Goal: Task Accomplishment & Management: Use online tool/utility

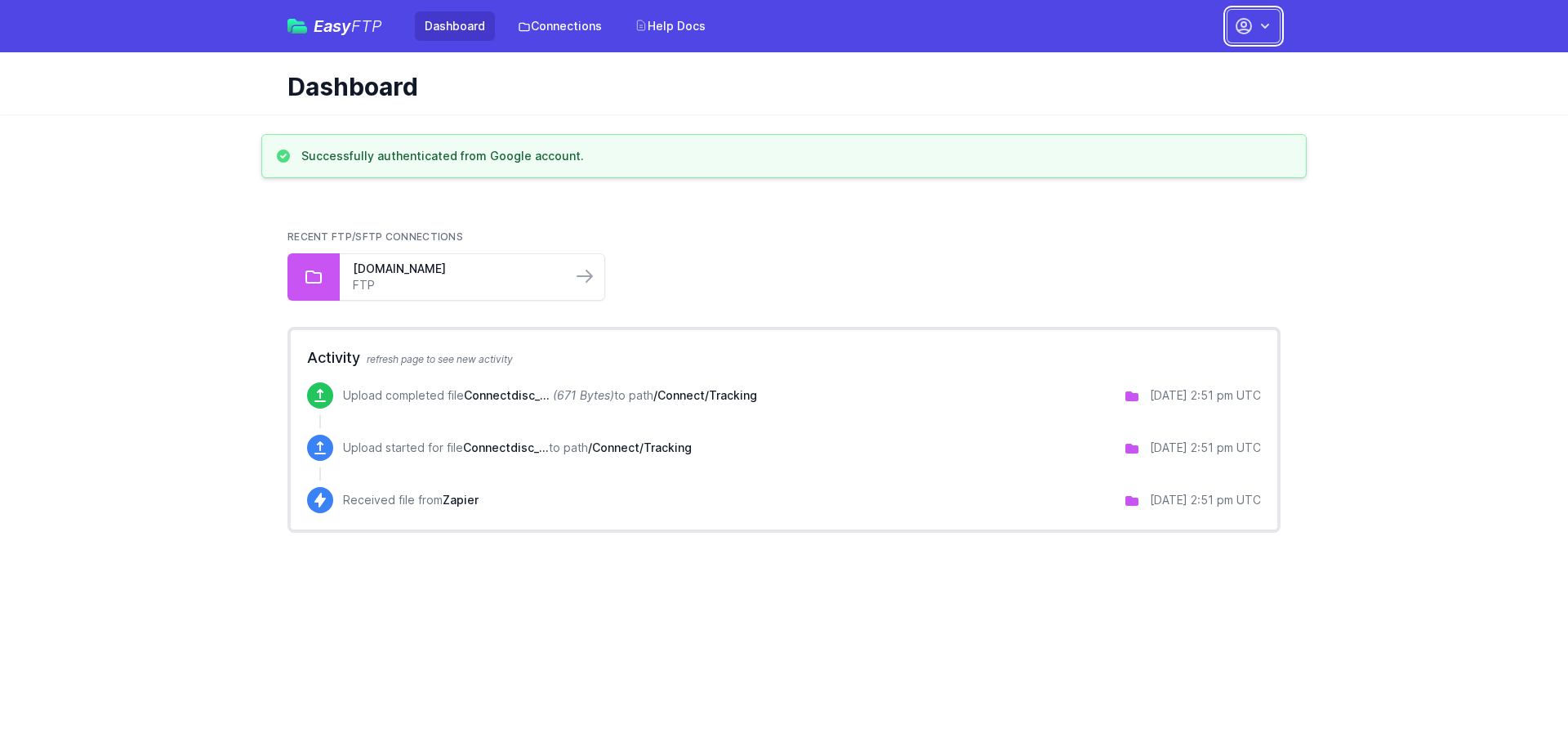
click at [1250, 32] on icon "button" at bounding box center [1244, 27] width 15 height 15
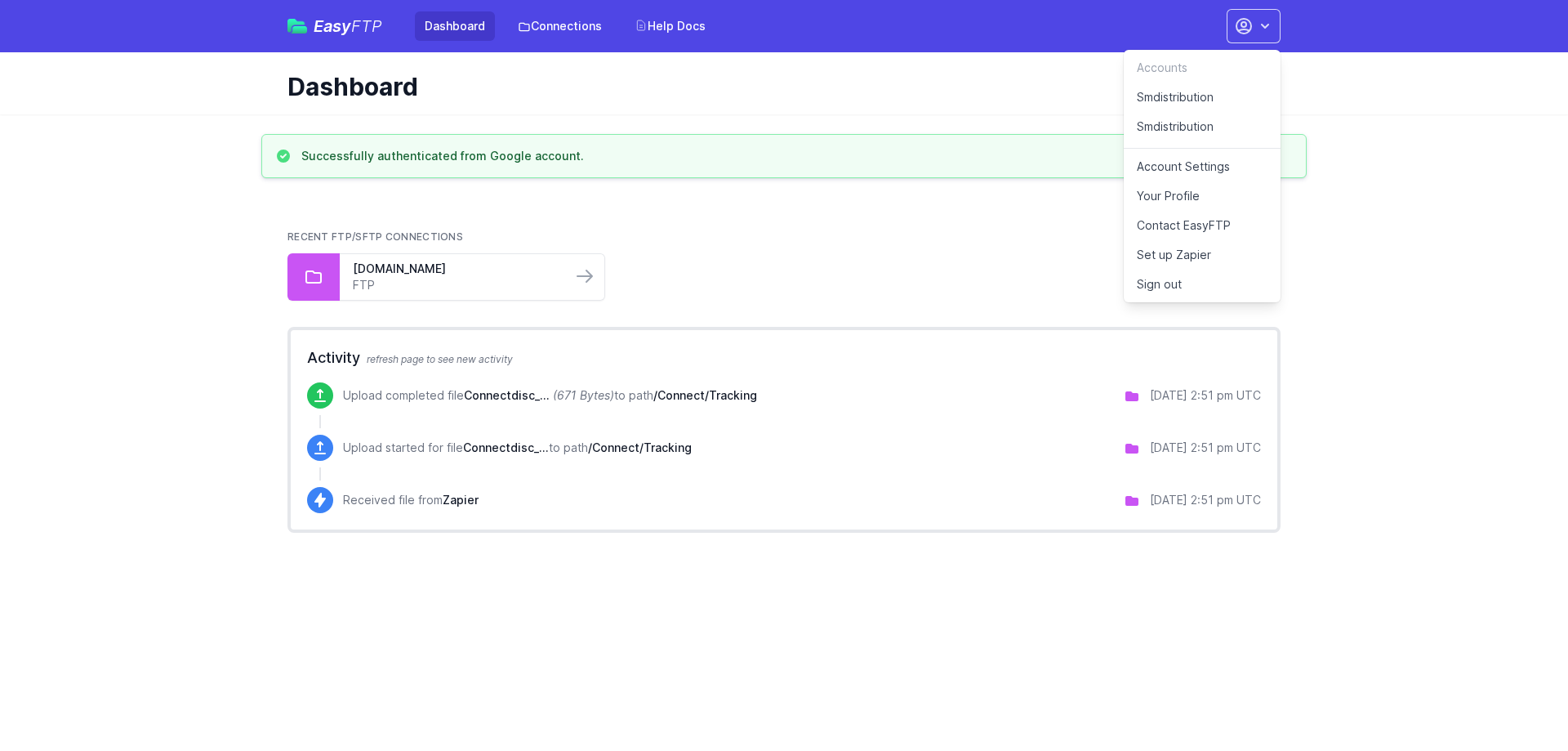
click at [1193, 119] on link "Smdistribution" at bounding box center [1202, 130] width 157 height 37
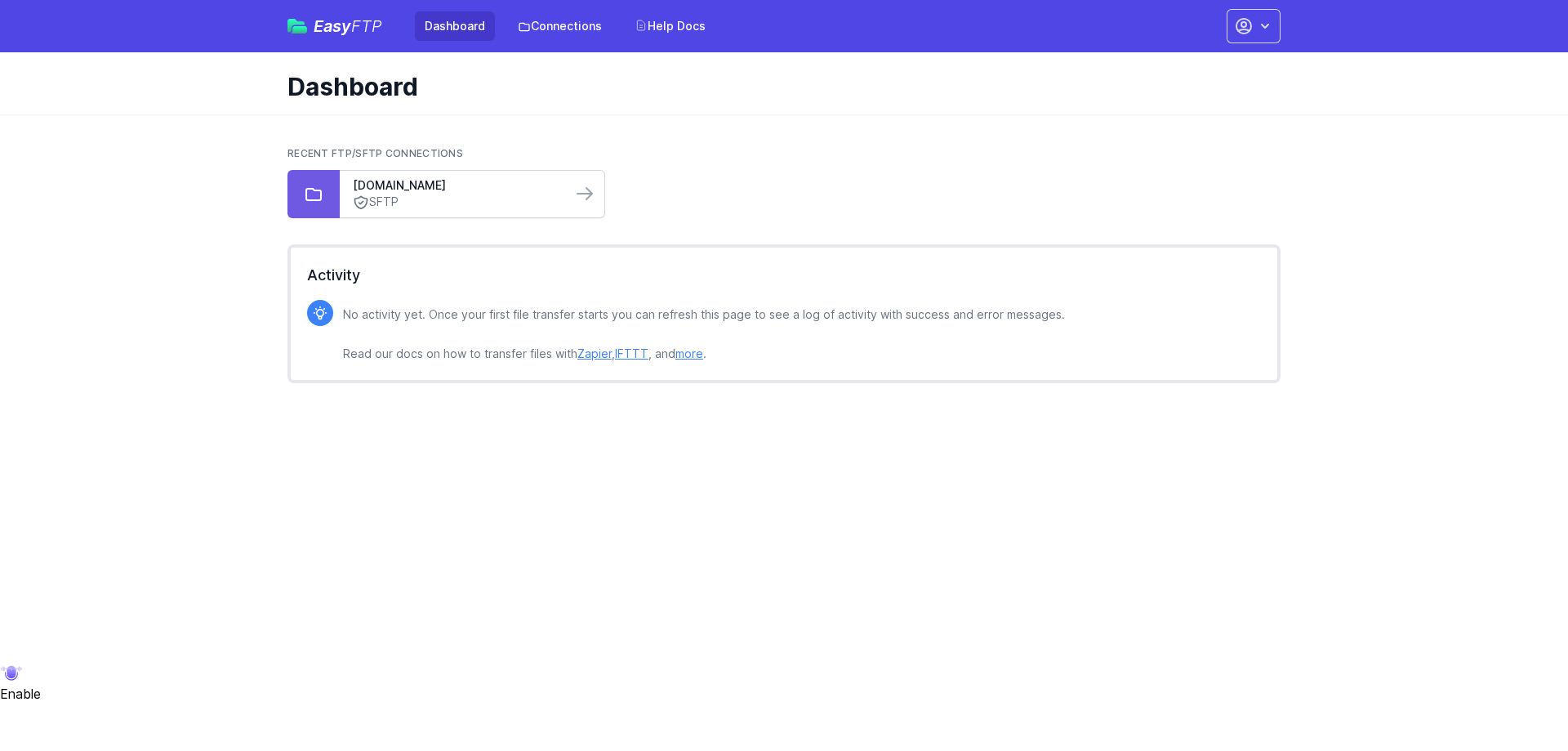
click at [425, 196] on link "SFTP" at bounding box center [455, 202] width 206 height 18
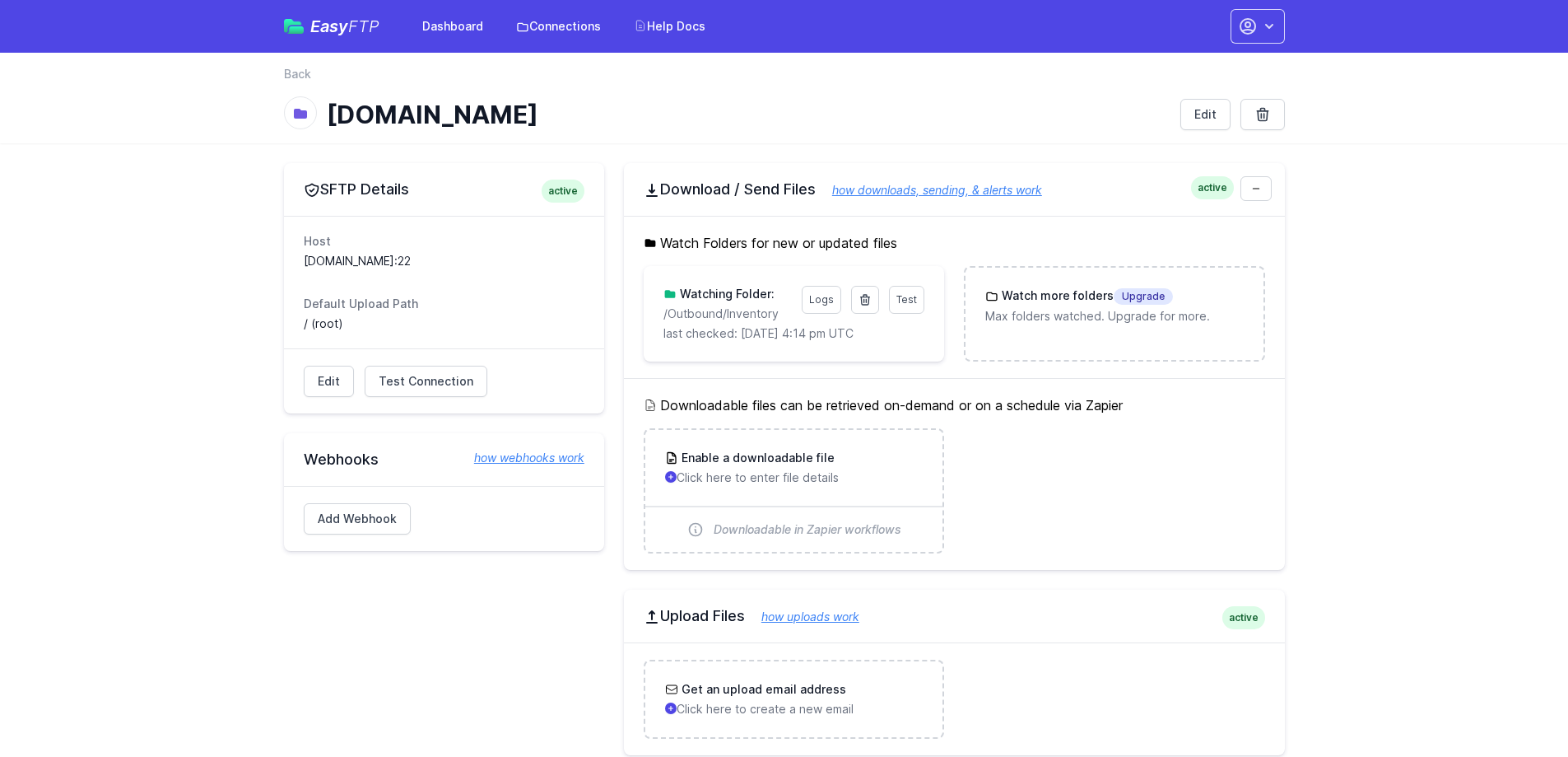
drag, startPoint x: 440, startPoint y: 191, endPoint x: 302, endPoint y: 186, distance: 138.1
click at [302, 186] on div "SFTP Details active" at bounding box center [443, 189] width 320 height 53
click at [302, 146] on div "SFTP Details active Host ftp02.newegg.com:22 Default Upload Path / (root) Edit …" at bounding box center [784, 546] width 1054 height 805
drag, startPoint x: 841, startPoint y: 248, endPoint x: 674, endPoint y: 251, distance: 167.0
click at [675, 251] on h5 "Watch Folders for new or updated files" at bounding box center [955, 243] width 621 height 20
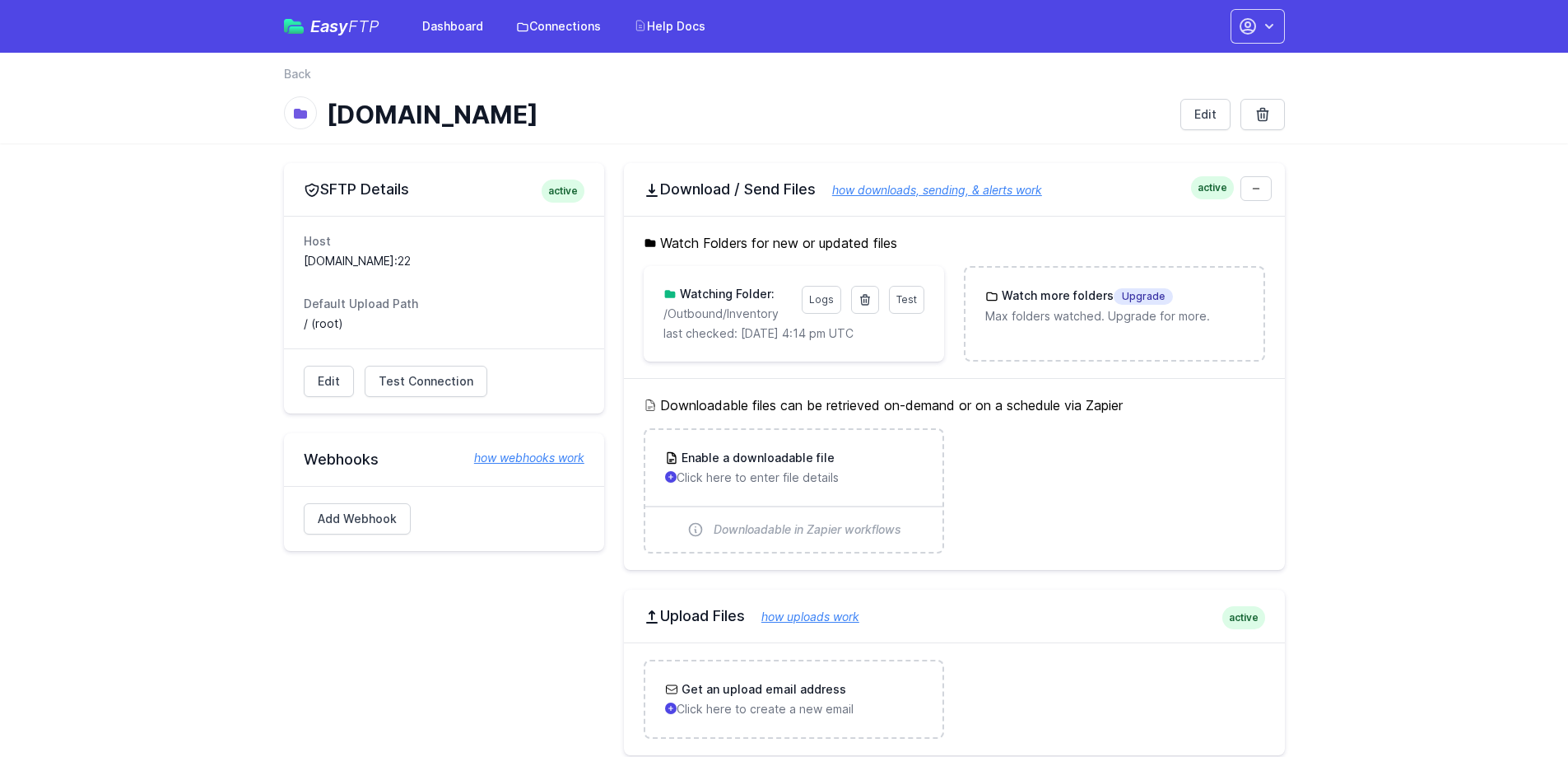
click at [674, 251] on h5 "Watch Folders for new or updated files" at bounding box center [955, 243] width 621 height 20
click at [869, 302] on icon at bounding box center [865, 300] width 9 height 10
click at [873, 303] on link at bounding box center [865, 299] width 28 height 28
drag, startPoint x: 877, startPoint y: 334, endPoint x: 676, endPoint y: 341, distance: 201.1
click at [676, 341] on p "last checked: 9/6/2025 4:14 pm UTC" at bounding box center [794, 334] width 261 height 17
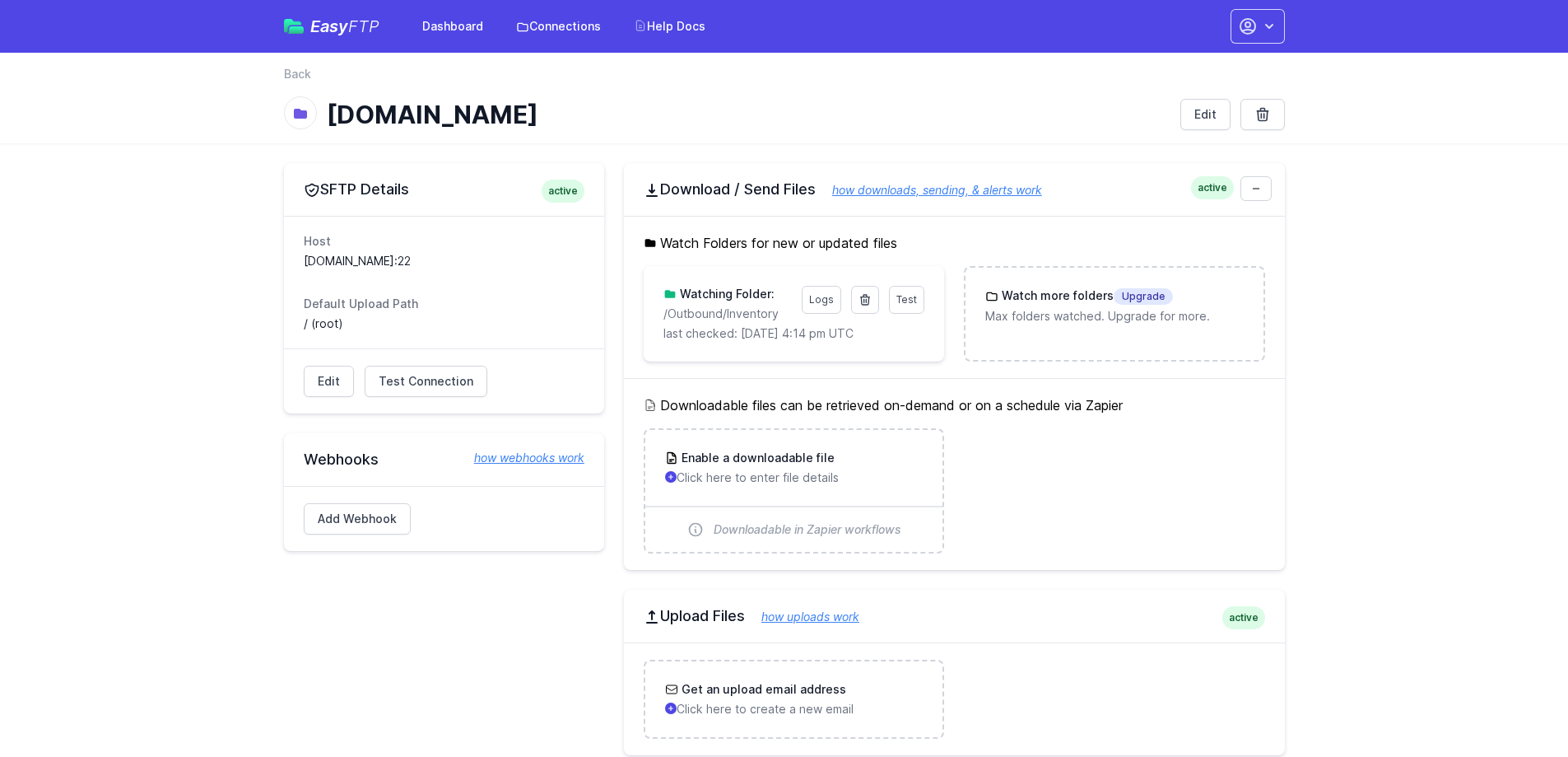
click at [728, 352] on div "Test Logs Watching Folder: /Outbound/Inventory last checked: 9/6/2025 4:14 pm U…" at bounding box center [794, 314] width 301 height 96
click at [1202, 332] on div "Watch more folders Upgrade Max folders watched. Upgrade for more." at bounding box center [1114, 306] width 297 height 76
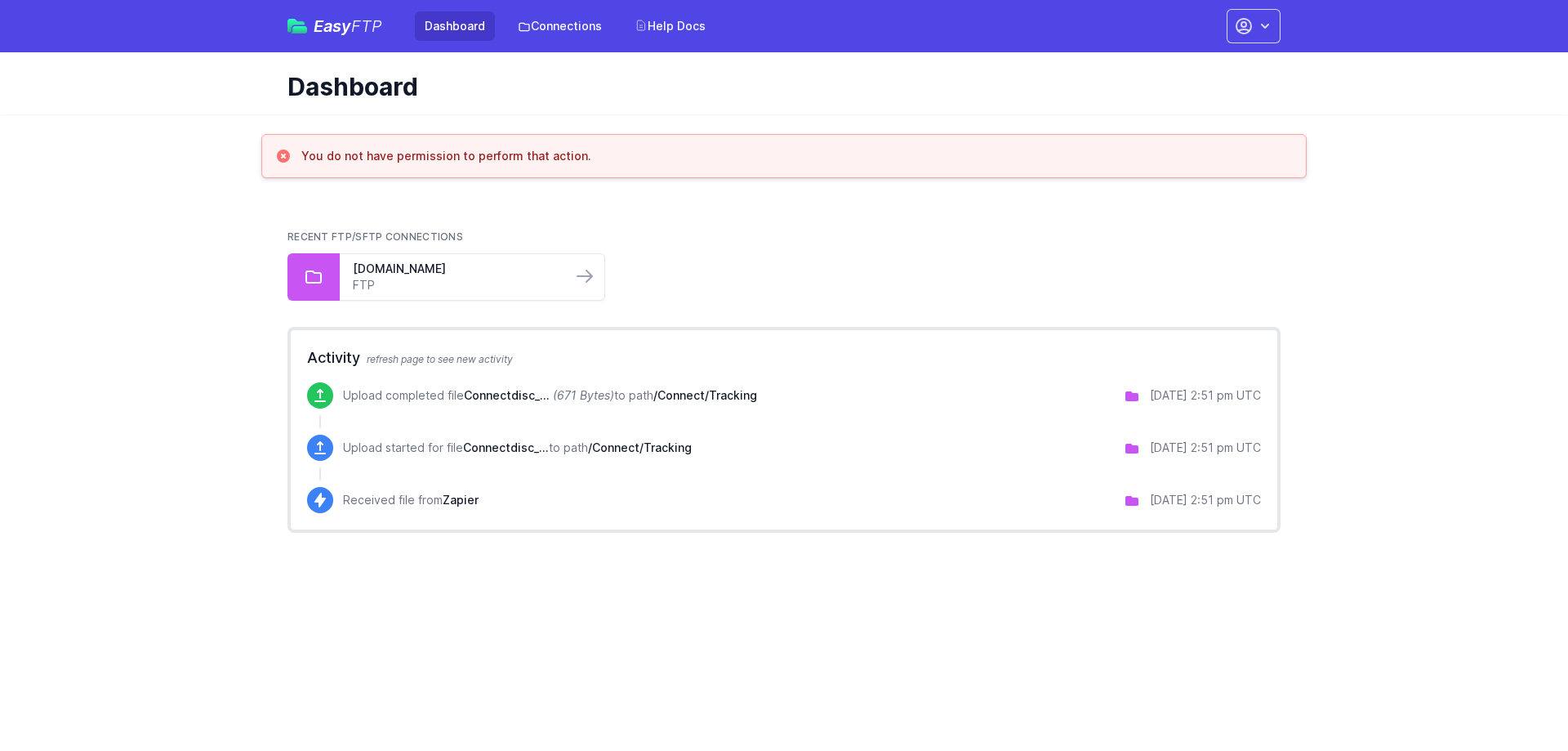
drag, startPoint x: 532, startPoint y: 158, endPoint x: 287, endPoint y: 152, distance: 245.1
click at [287, 152] on div "You do not have permission to perform that action." at bounding box center [783, 156] width 1017 height 17
click at [467, 173] on div "You do not have permission to perform that action." at bounding box center [784, 156] width 1046 height 44
click at [1247, 33] on icon "button" at bounding box center [1244, 27] width 15 height 15
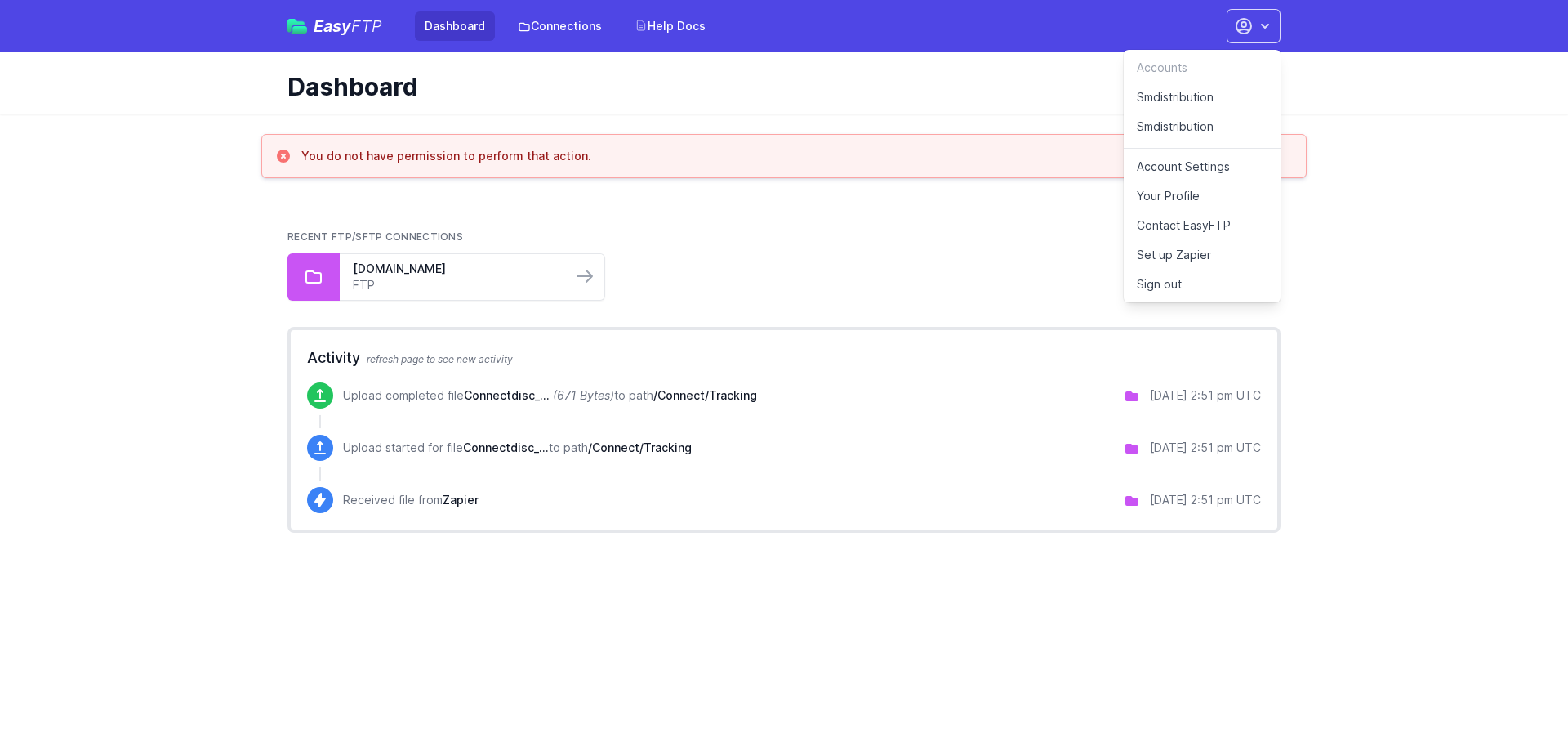
click at [1200, 130] on link "Smdistribution" at bounding box center [1202, 130] width 157 height 37
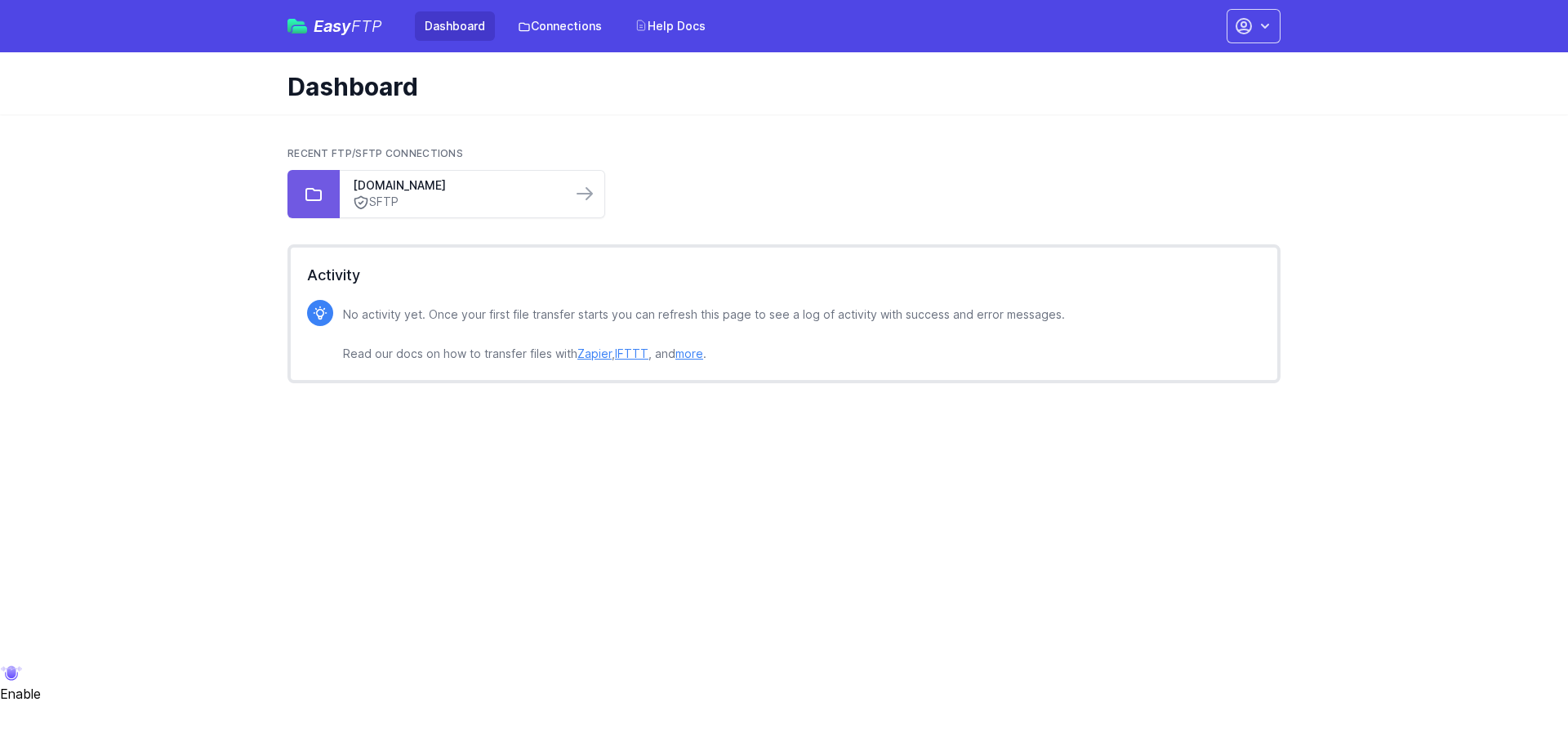
click at [529, 167] on div "Recent FTP/SFTP Connections [DOMAIN_NAME] SFTP" at bounding box center [784, 182] width 993 height 71
click at [578, 190] on icon at bounding box center [585, 194] width 20 height 20
click at [573, 147] on h2 "Recent FTP/SFTP Connections" at bounding box center [784, 153] width 993 height 13
click at [536, 201] on link "SFTP" at bounding box center [455, 202] width 206 height 18
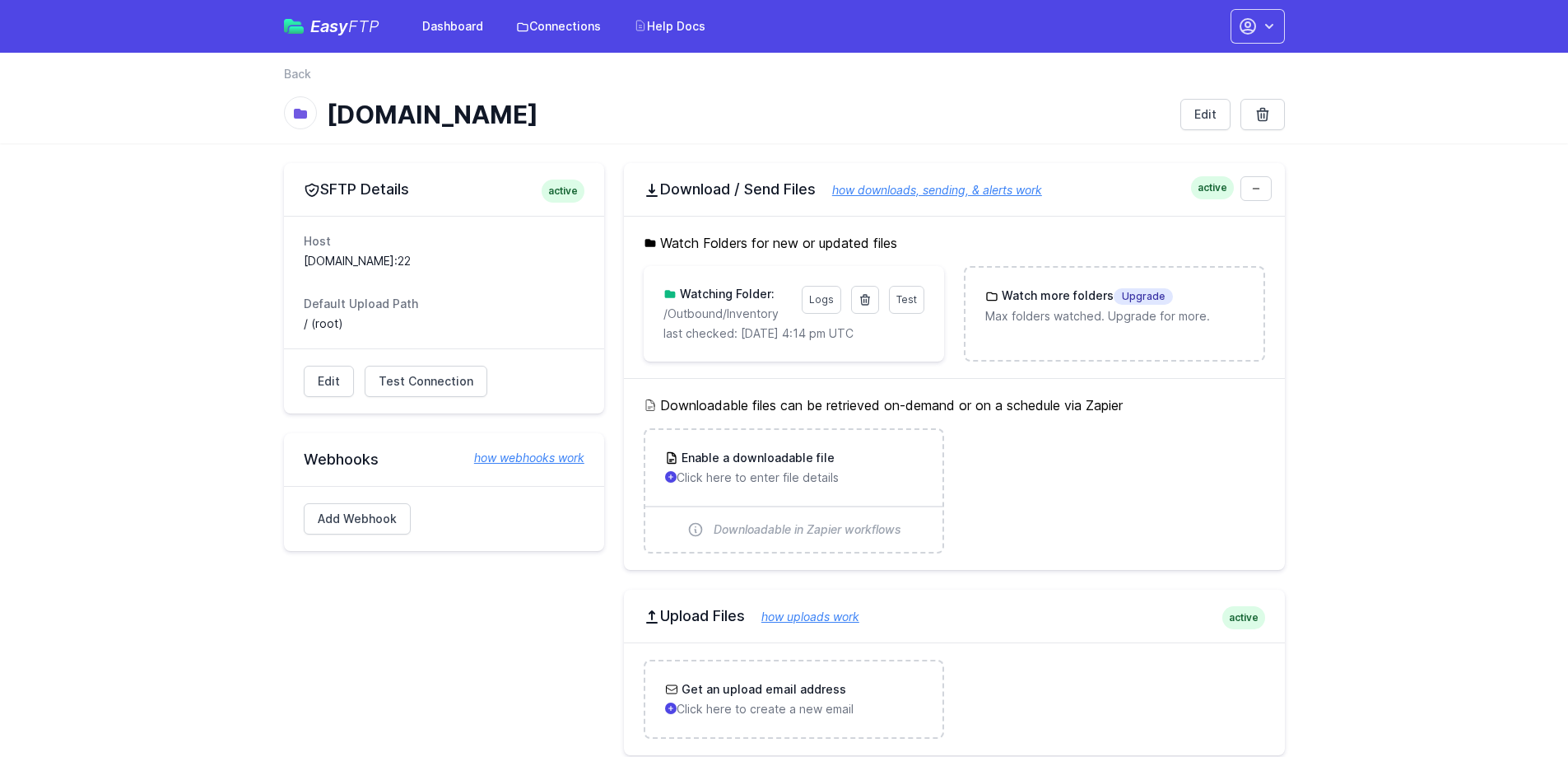
drag, startPoint x: 454, startPoint y: 103, endPoint x: 307, endPoint y: 99, distance: 147.1
click at [307, 99] on div "back Back ftp02.newegg.com Edit" at bounding box center [784, 98] width 1054 height 91
click at [307, 99] on div at bounding box center [300, 113] width 33 height 33
drag, startPoint x: 636, startPoint y: 124, endPoint x: 305, endPoint y: 124, distance: 331.0
click at [305, 124] on div "[DOMAIN_NAME]" at bounding box center [726, 114] width 884 height 29
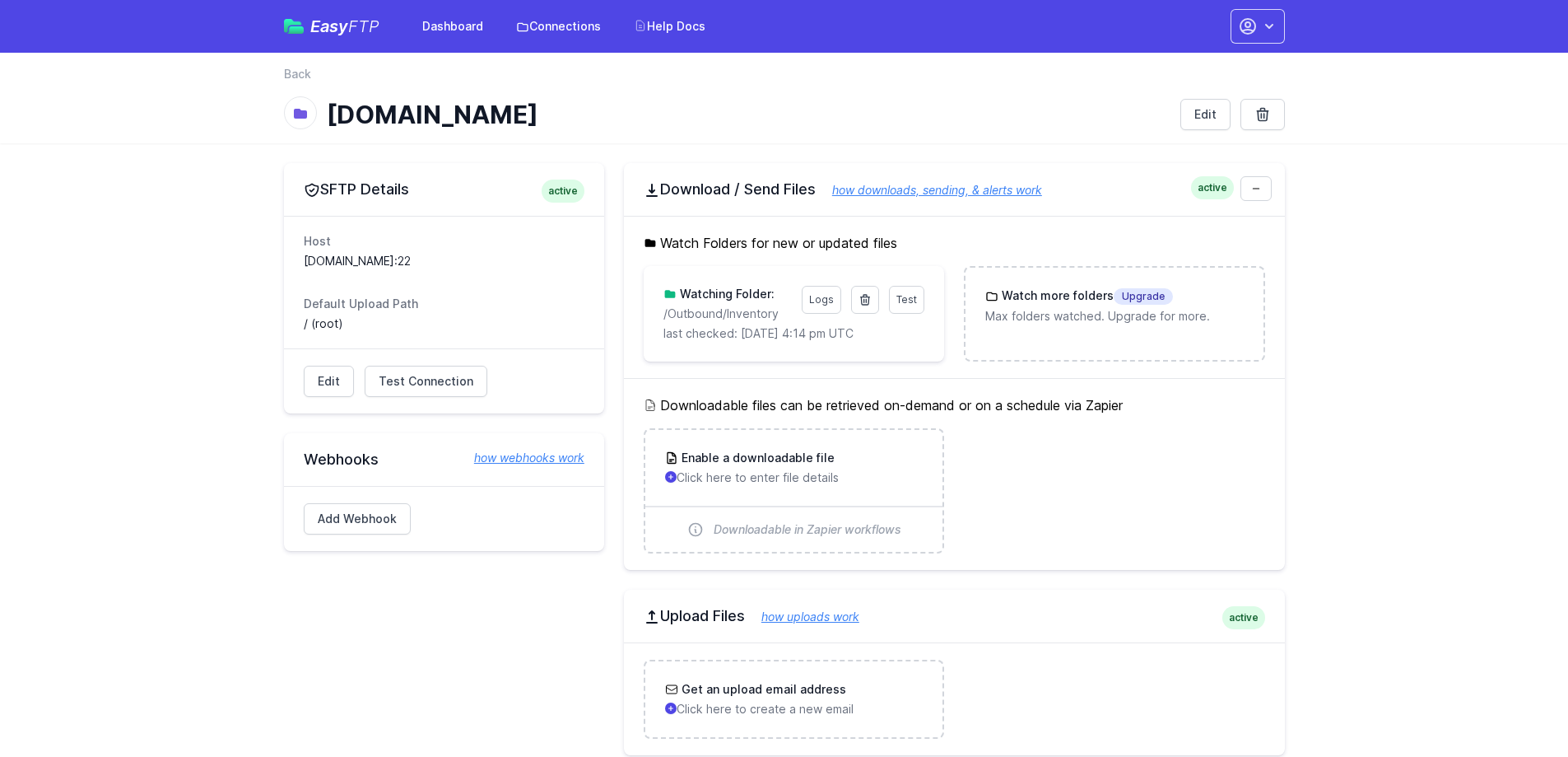
drag, startPoint x: 305, startPoint y: 124, endPoint x: 294, endPoint y: 124, distance: 11.0
click at [303, 124] on div at bounding box center [300, 113] width 33 height 33
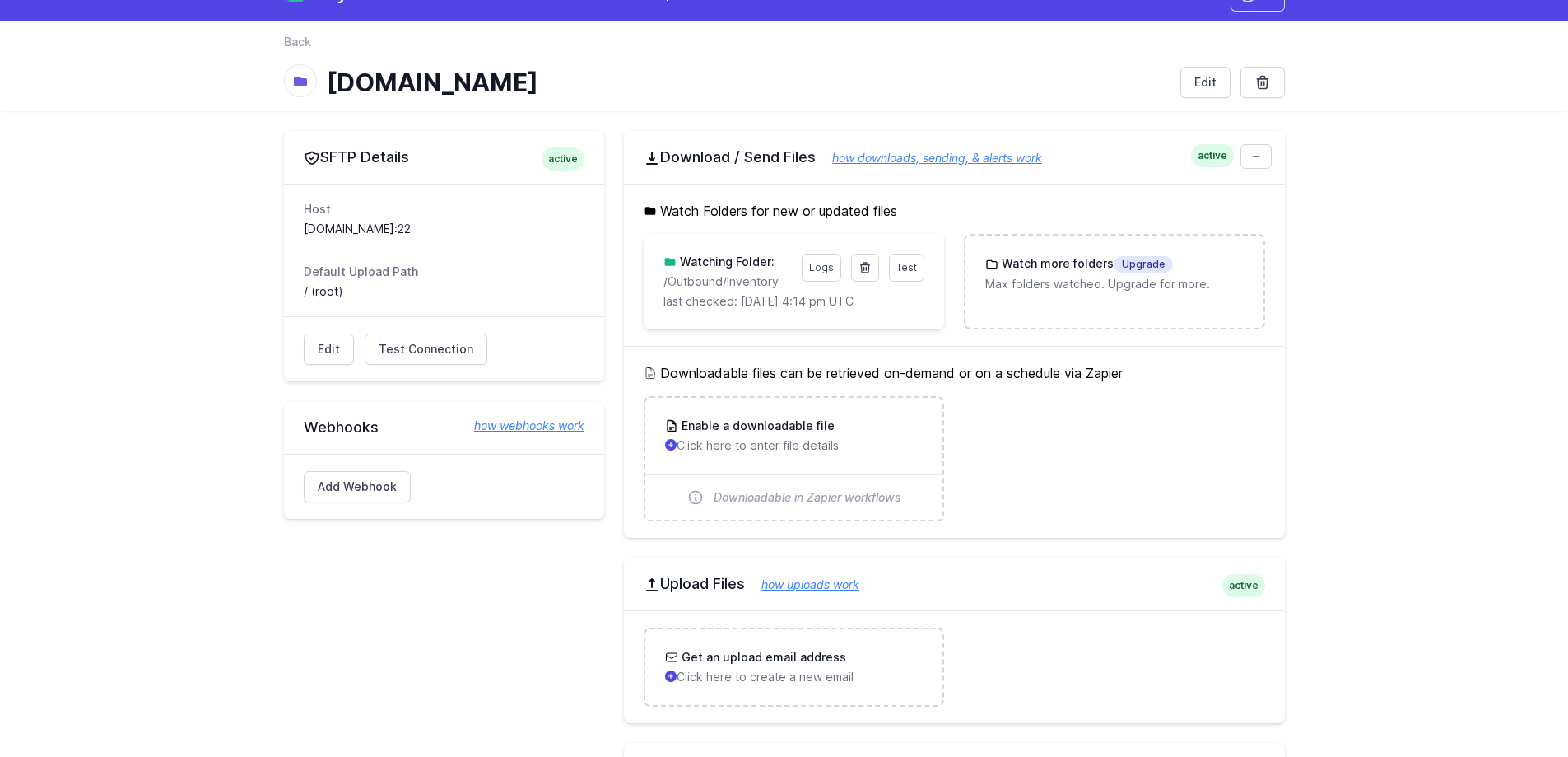
scroll to position [26, 0]
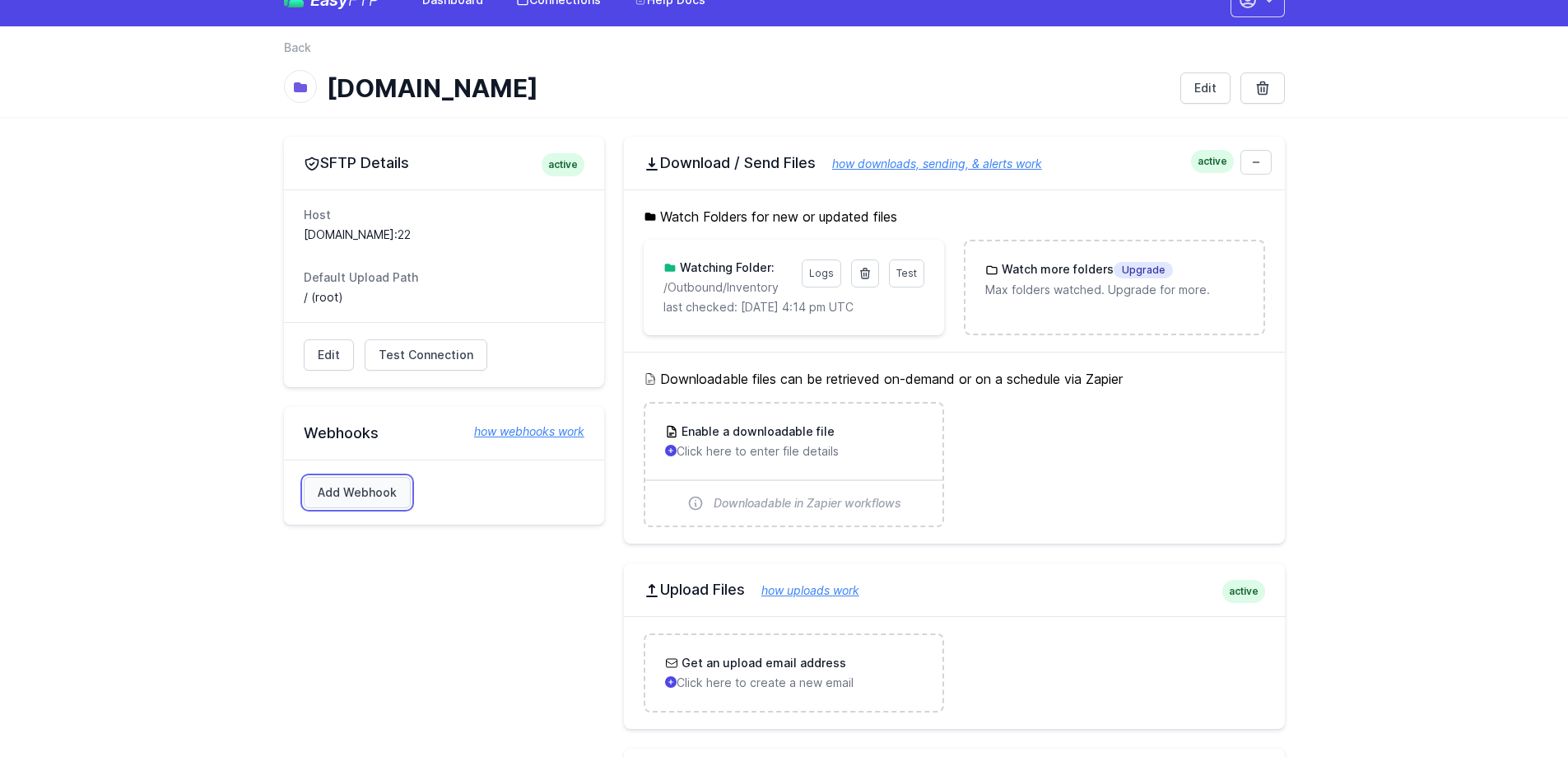
click at [371, 486] on link "Add Webhook" at bounding box center [357, 492] width 107 height 31
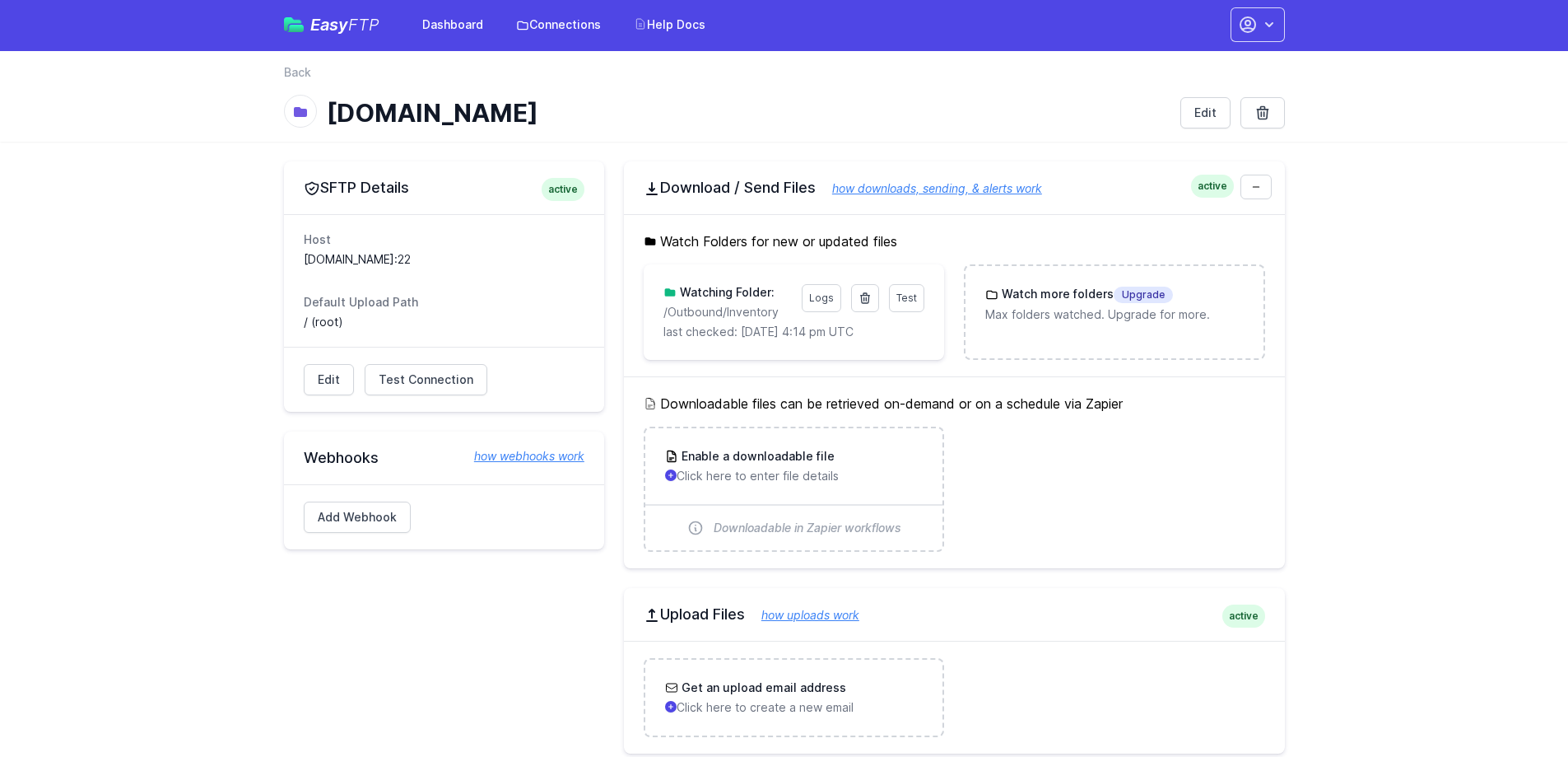
scroll to position [0, 0]
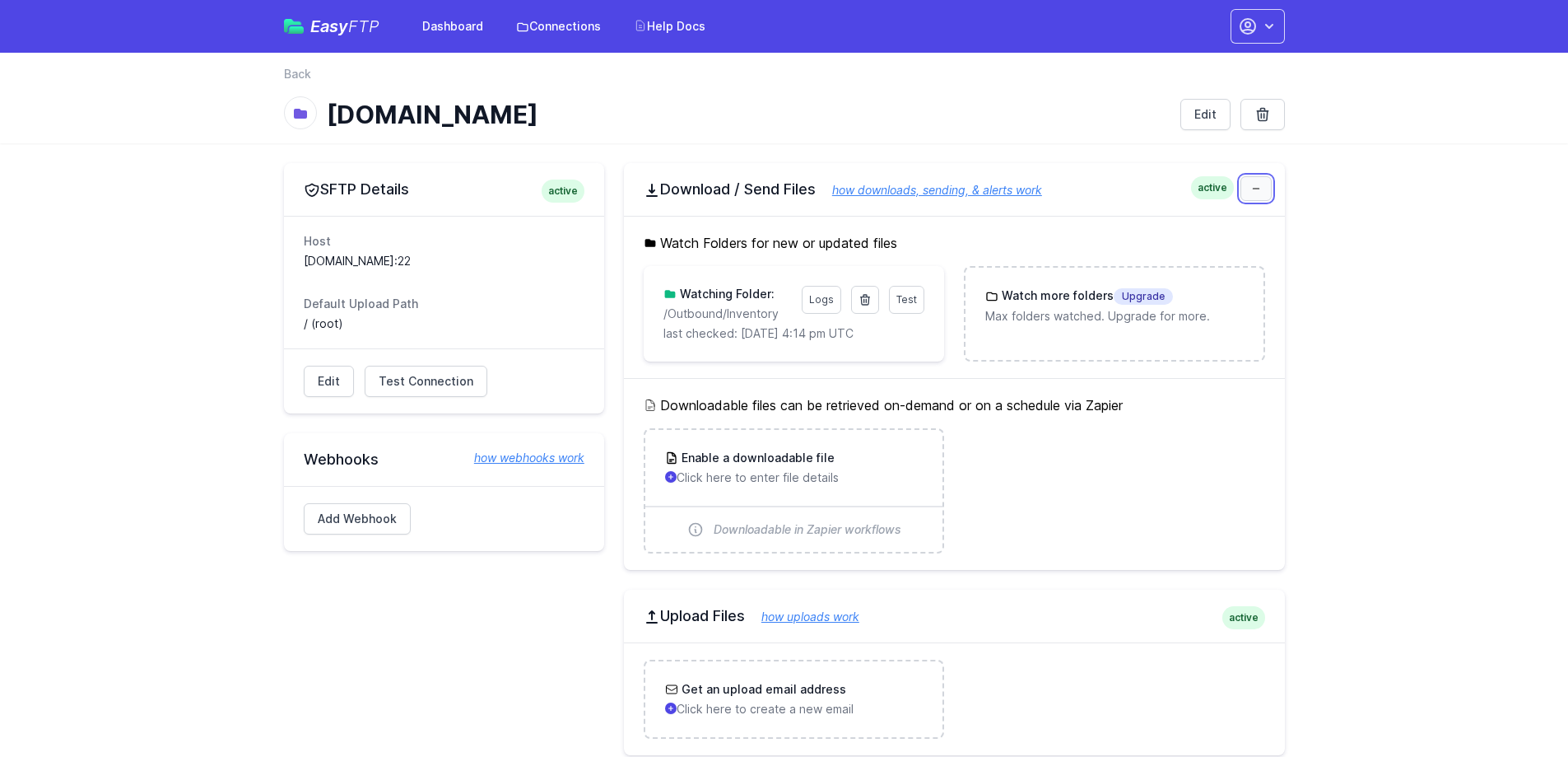
click at [1266, 185] on link at bounding box center [1256, 188] width 31 height 24
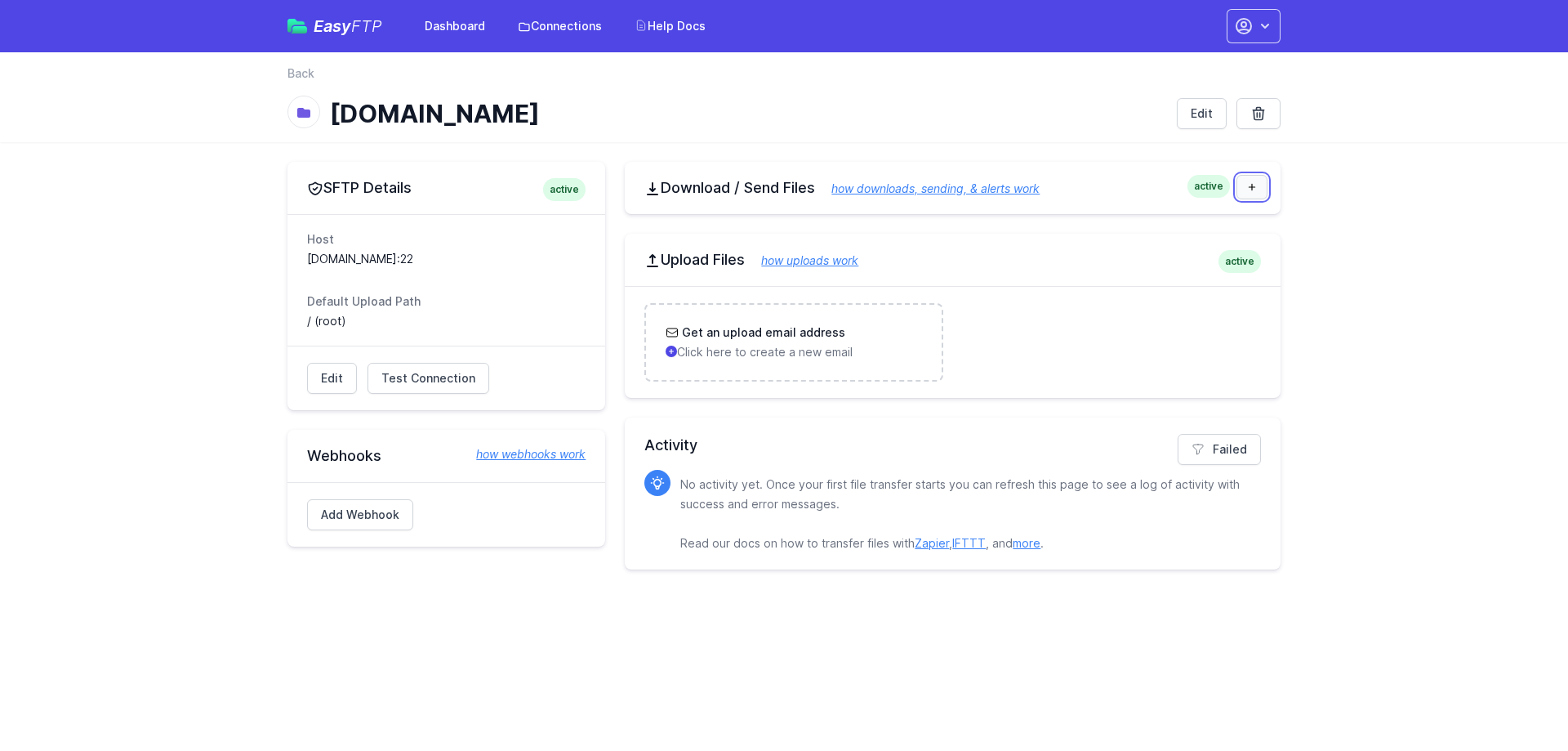
click at [1256, 183] on icon at bounding box center [1252, 188] width 10 height 10
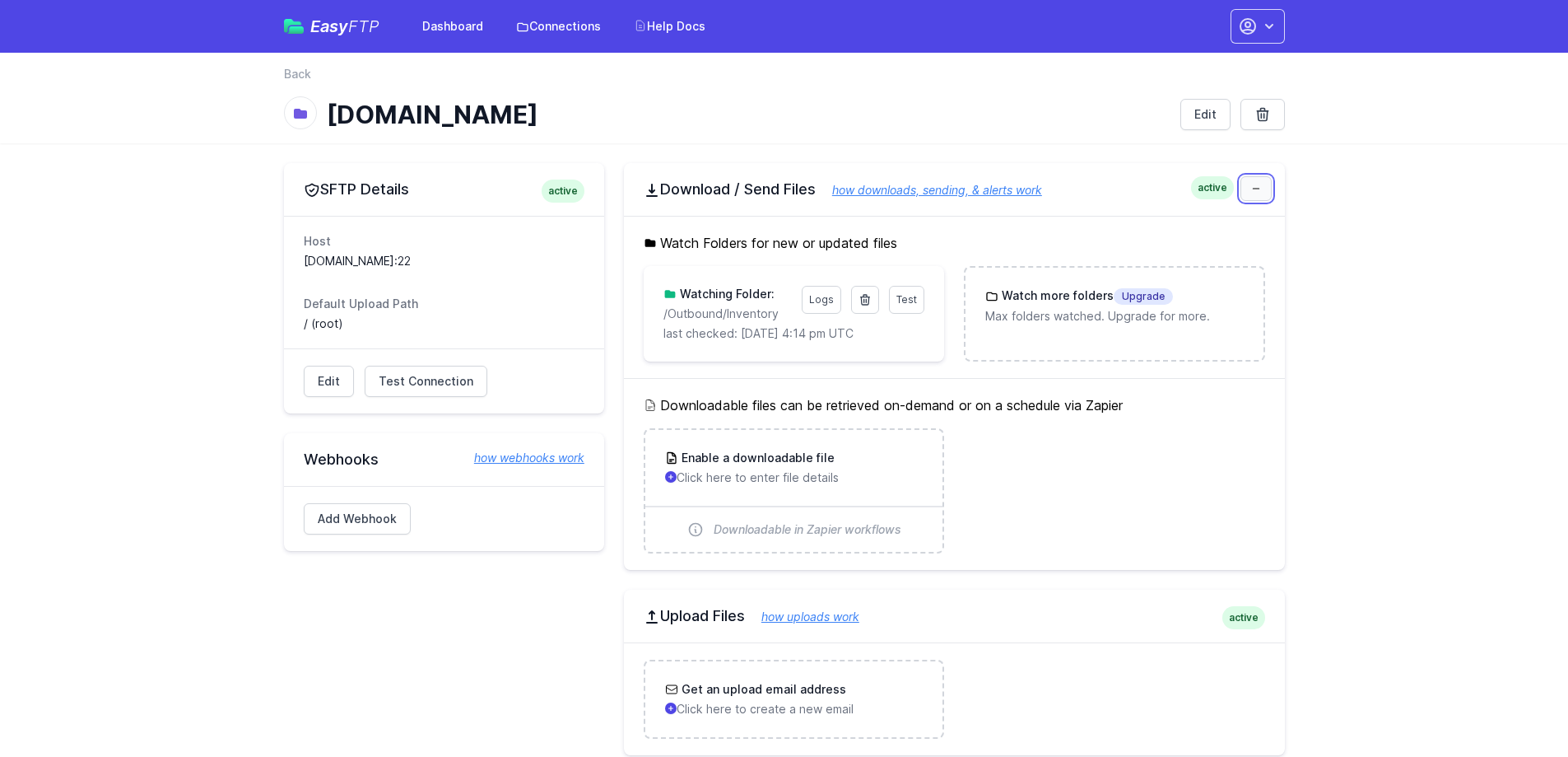
click at [1266, 185] on link at bounding box center [1256, 188] width 31 height 24
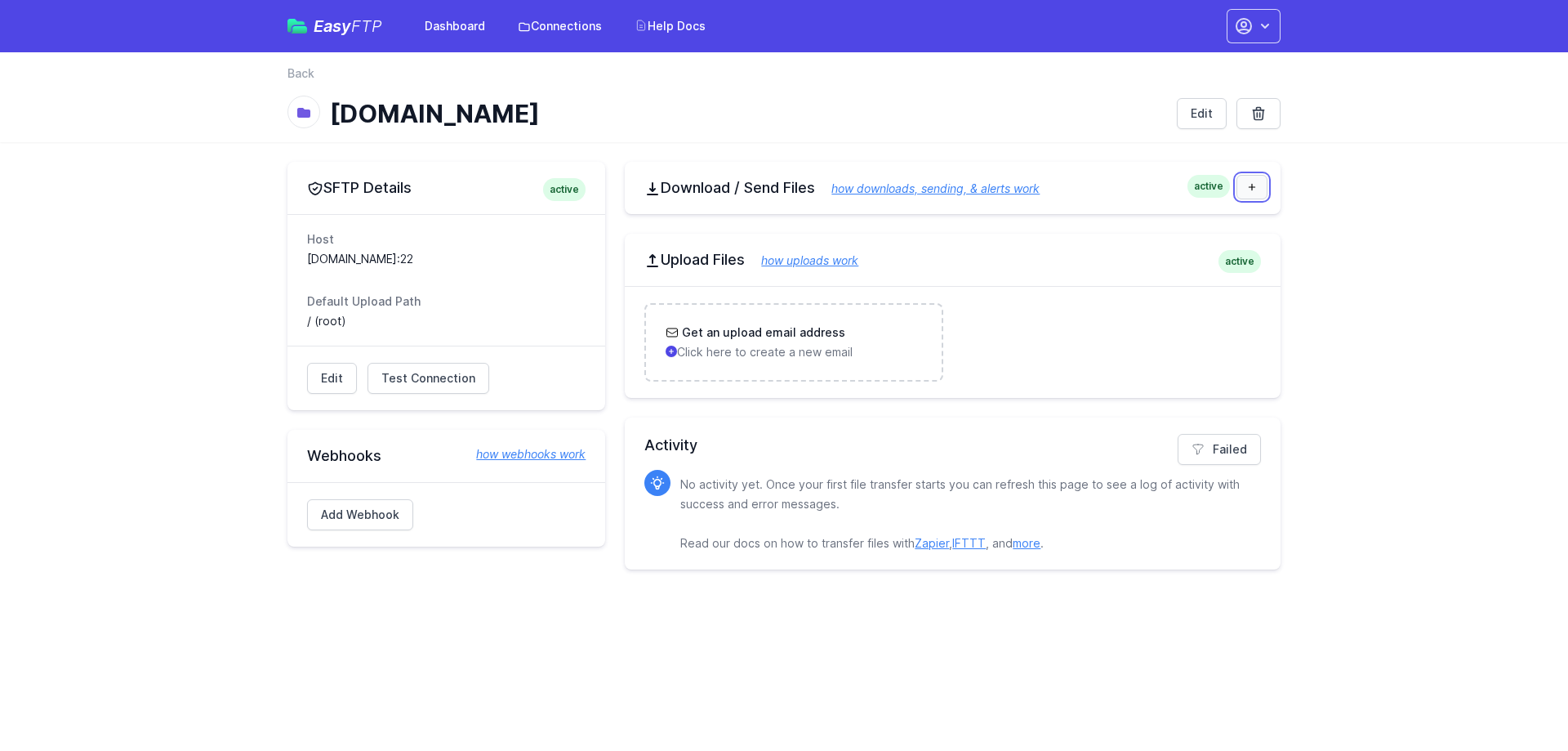
click at [1256, 183] on icon at bounding box center [1252, 188] width 10 height 10
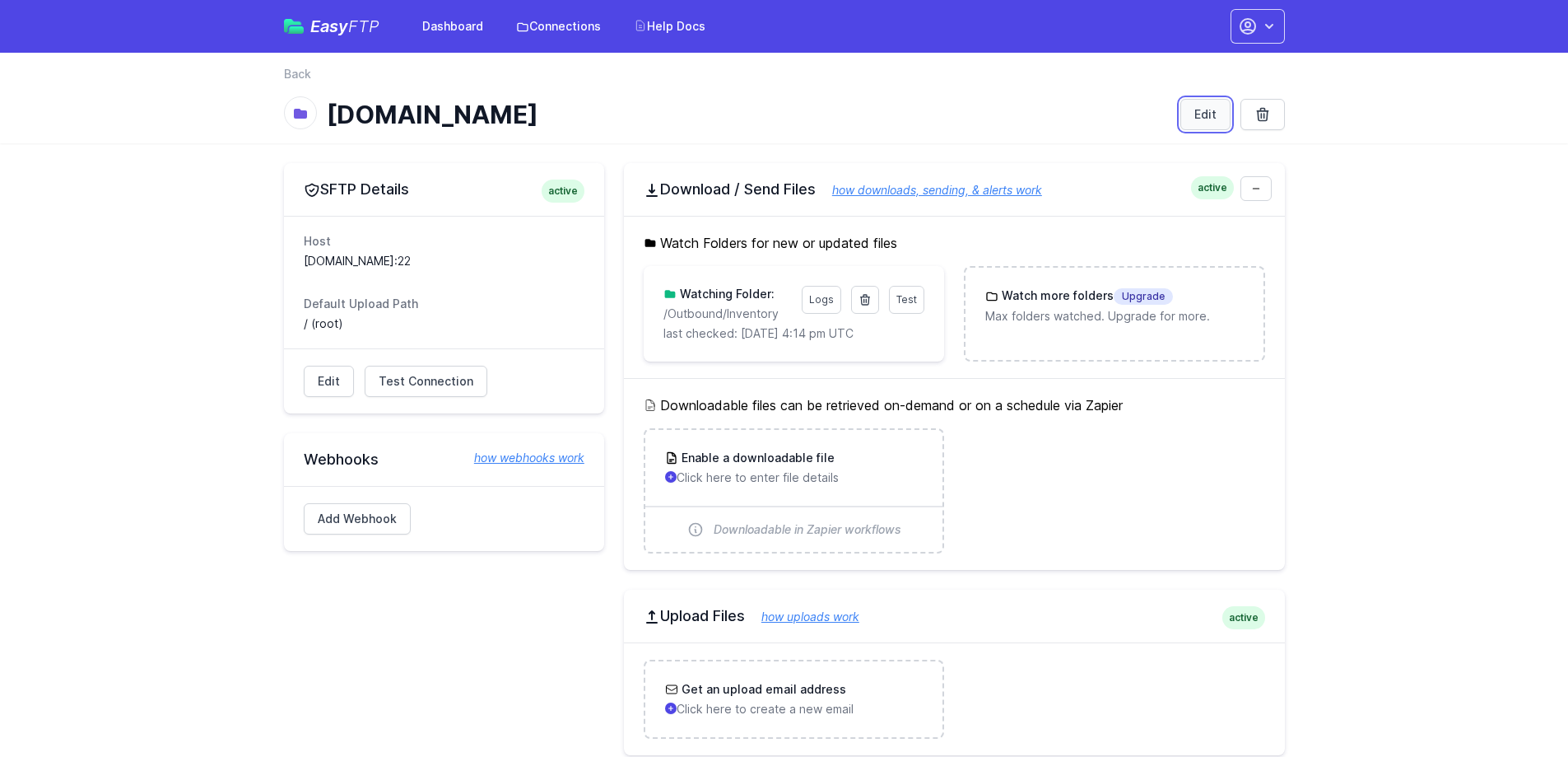
click at [1193, 105] on link "Edit" at bounding box center [1206, 114] width 50 height 31
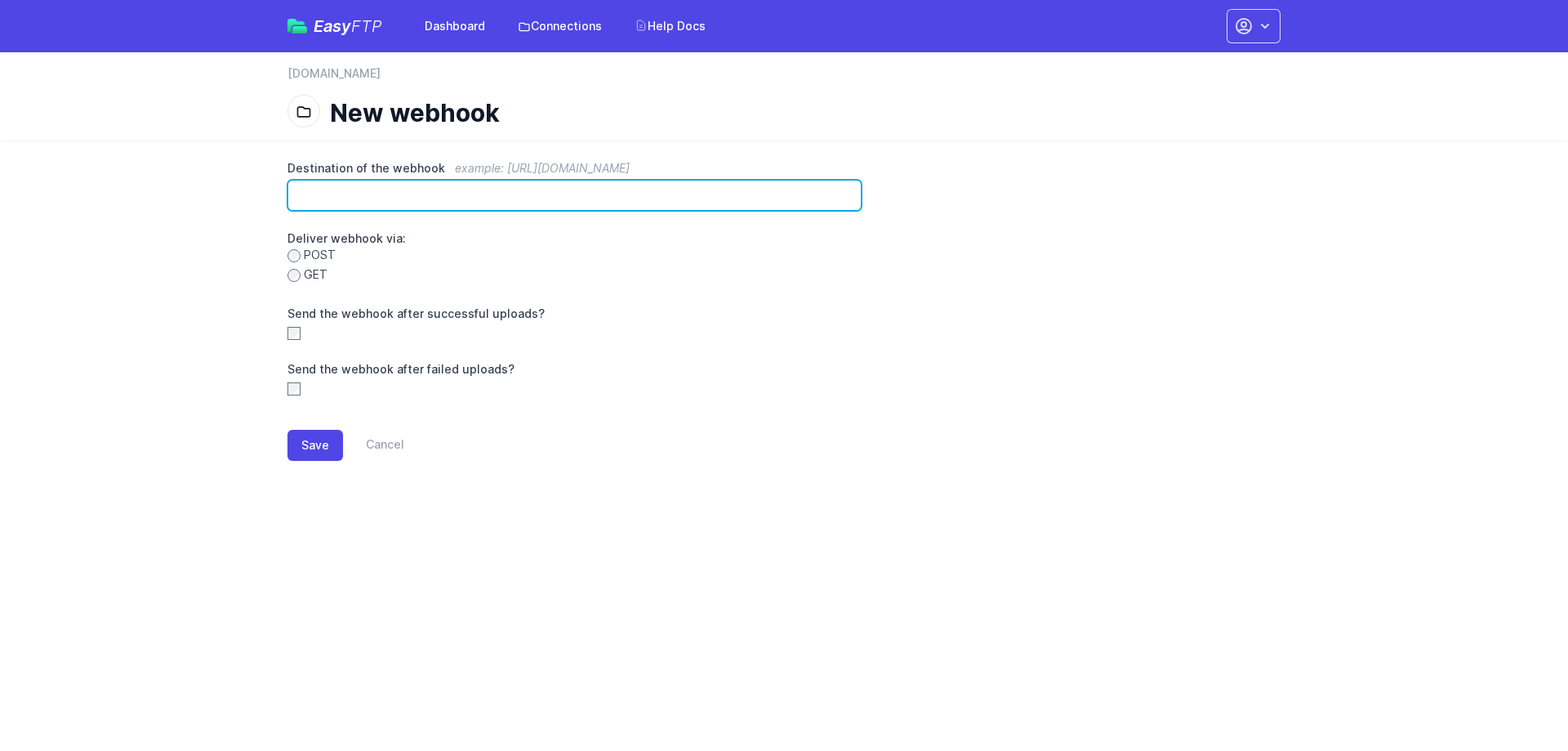
click at [422, 206] on input "Destination of the webhook example: https://www.example.com/hook" at bounding box center [574, 195] width 574 height 31
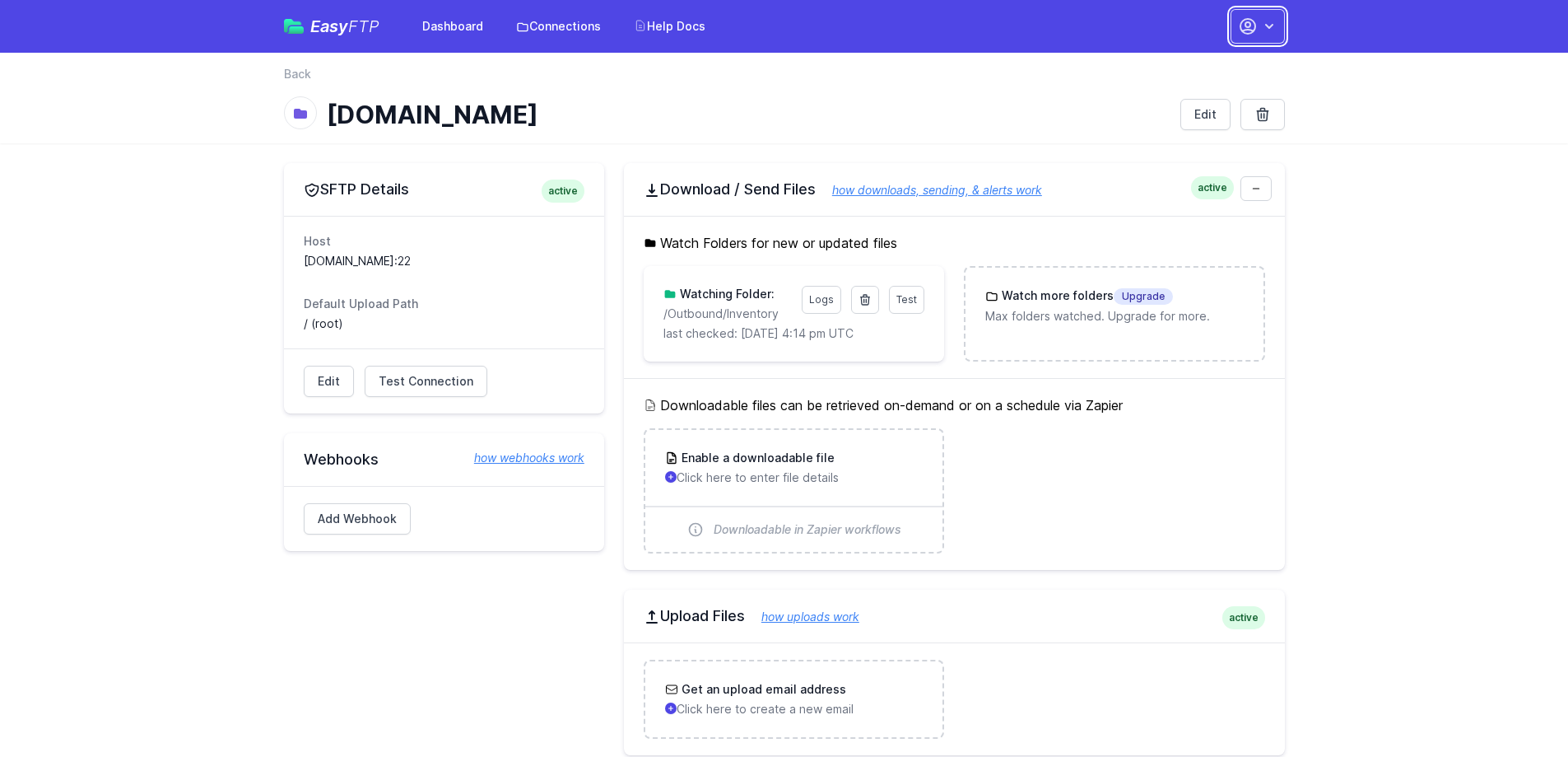
click at [1263, 24] on icon "button" at bounding box center [1270, 27] width 17 height 17
click at [1179, 88] on link "Smdistribution" at bounding box center [1206, 97] width 158 height 29
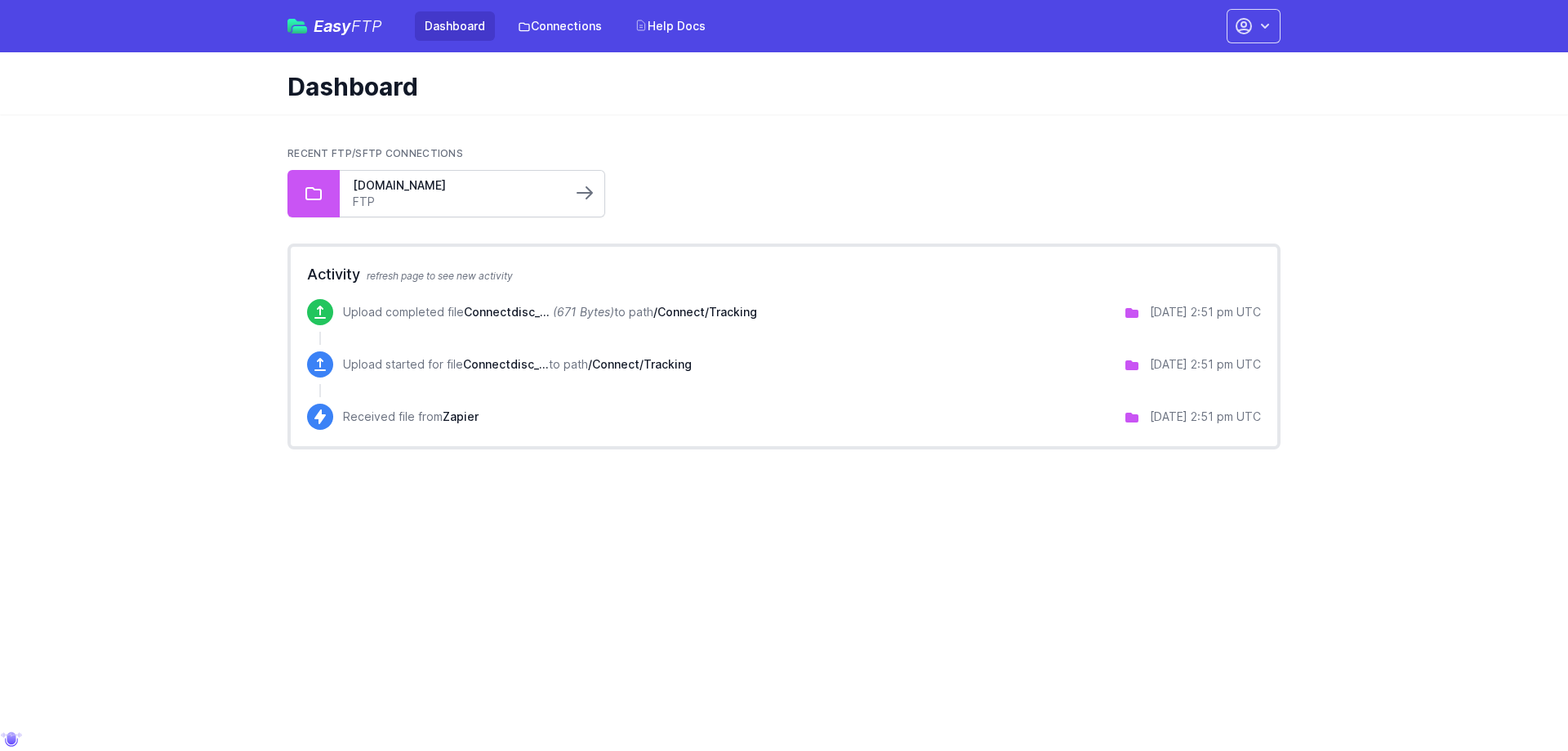
drag, startPoint x: 594, startPoint y: 182, endPoint x: 585, endPoint y: 188, distance: 10.8
click at [585, 188] on div at bounding box center [587, 193] width 32 height 28
click at [584, 188] on icon at bounding box center [585, 193] width 20 height 20
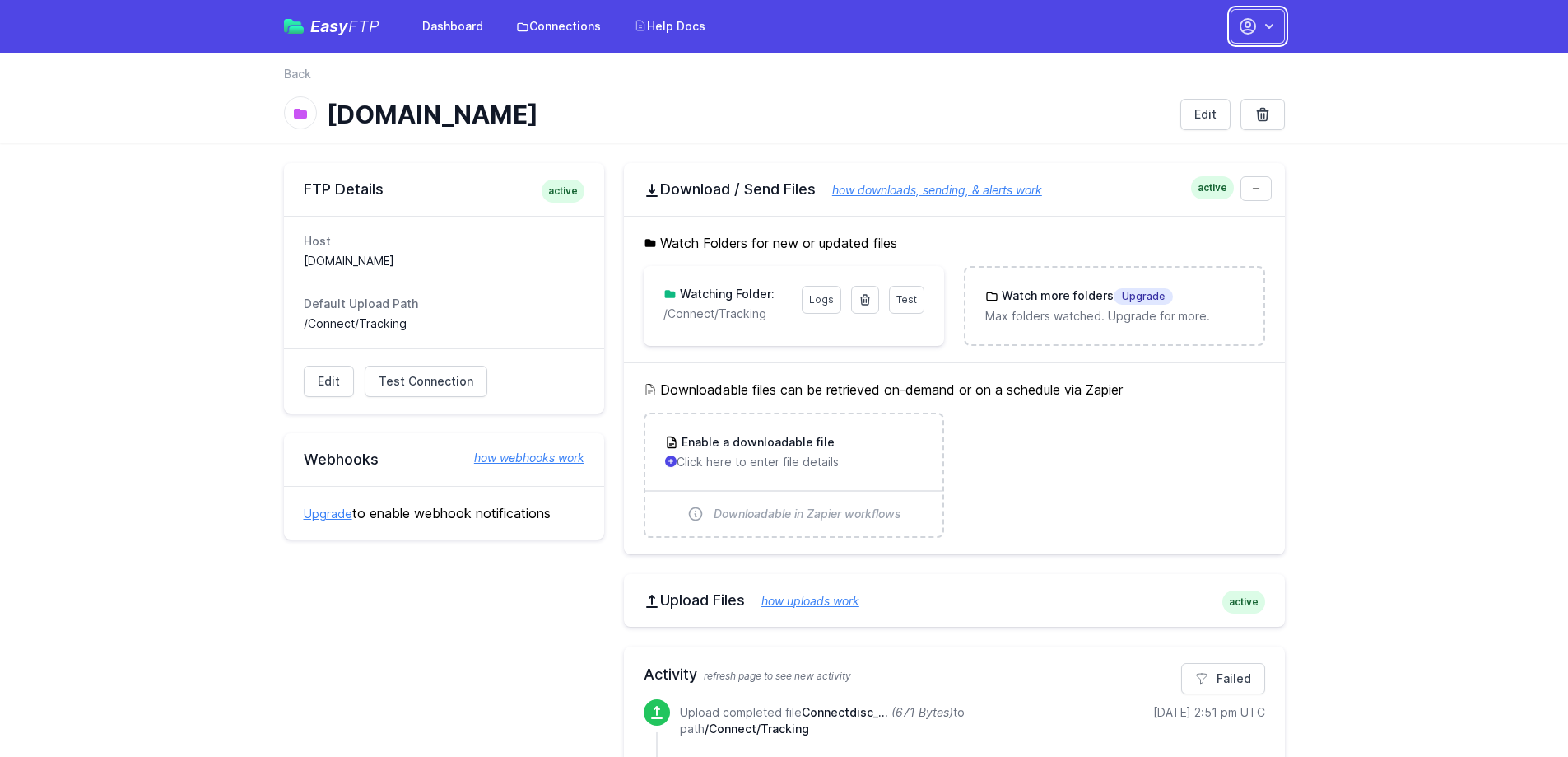
click at [1272, 29] on icon "button" at bounding box center [1270, 27] width 17 height 17
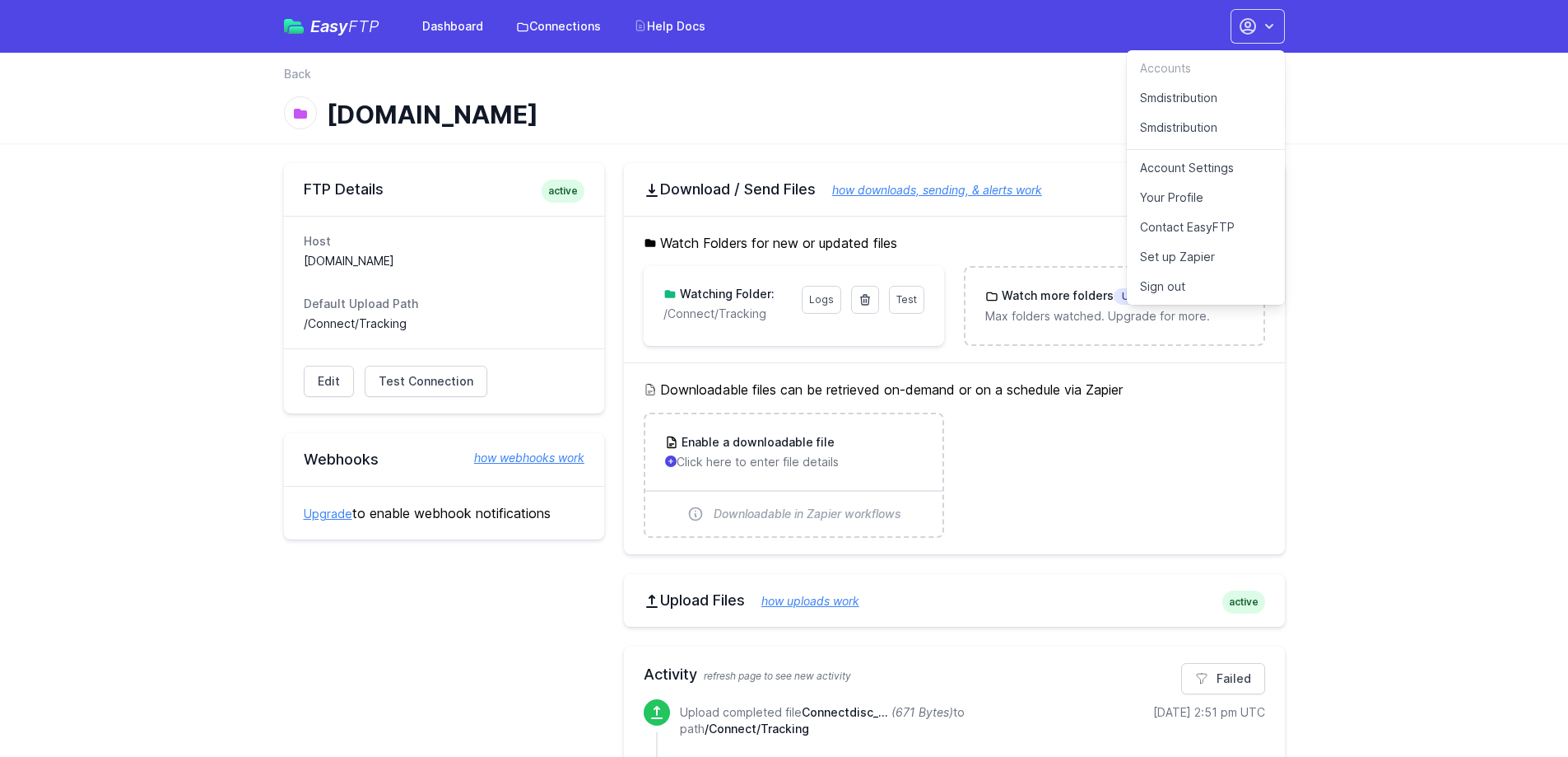
click at [1167, 127] on link "Smdistribution" at bounding box center [1206, 131] width 158 height 37
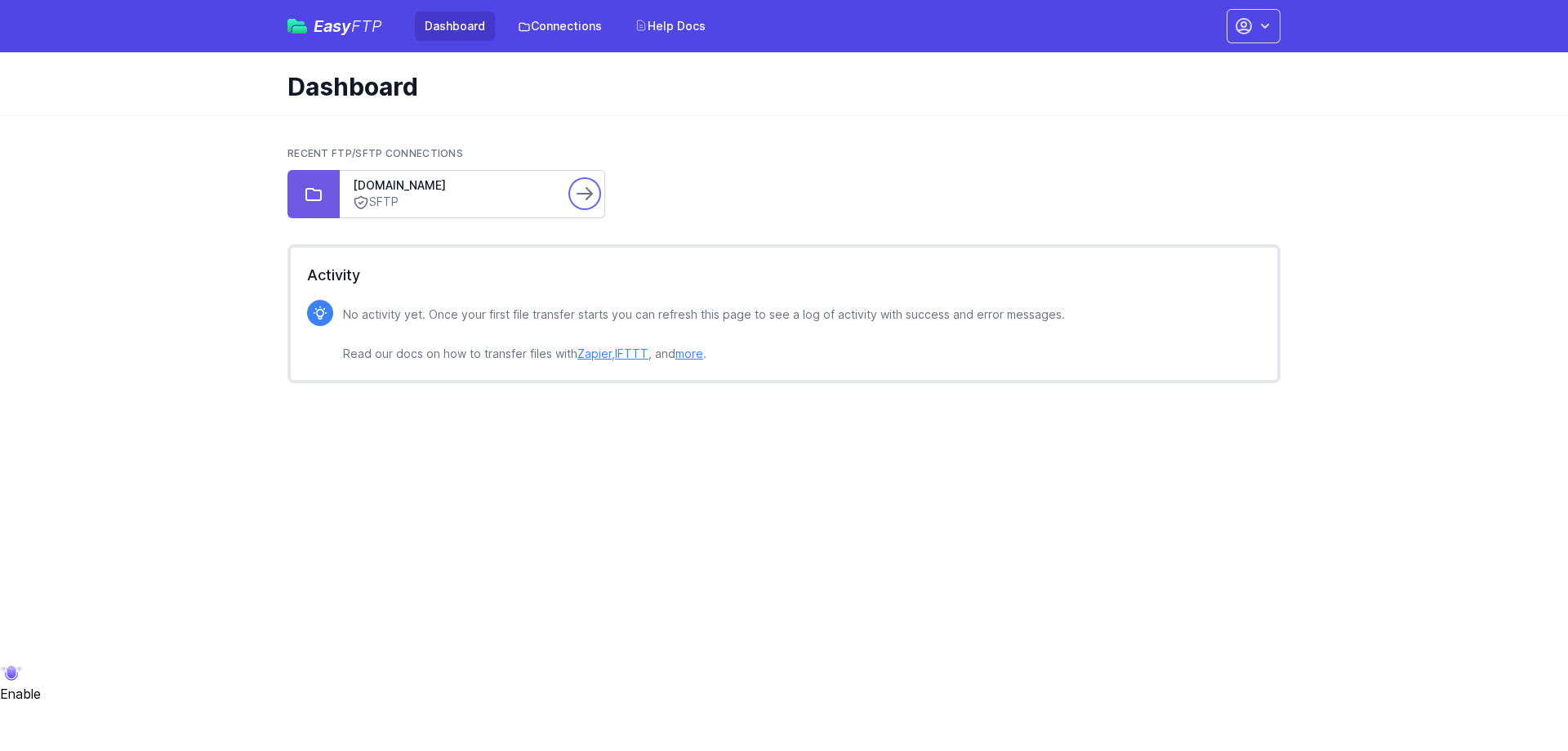
click at [575, 196] on icon at bounding box center [585, 194] width 20 height 20
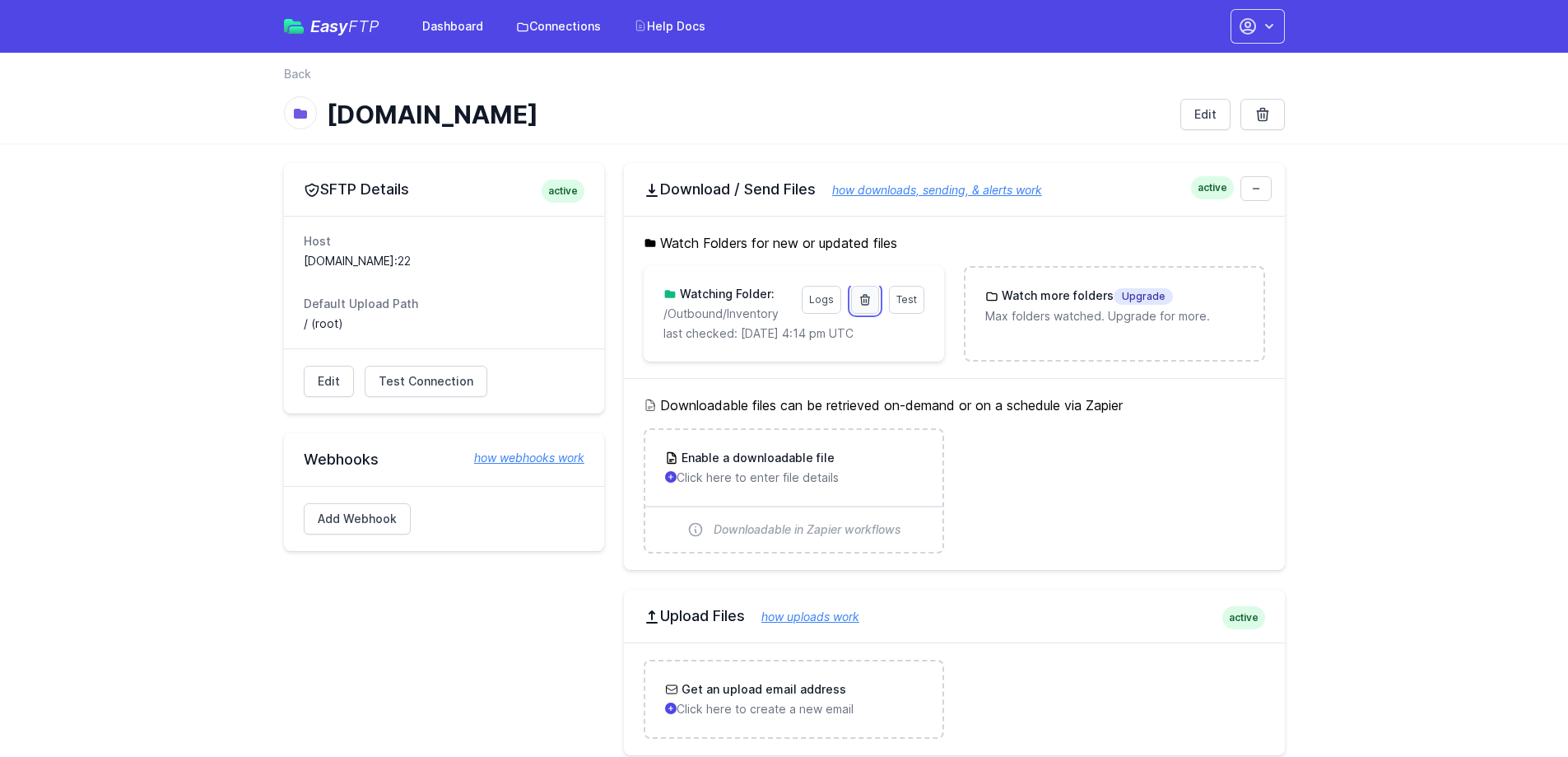
click at [868, 302] on icon at bounding box center [865, 300] width 13 height 13
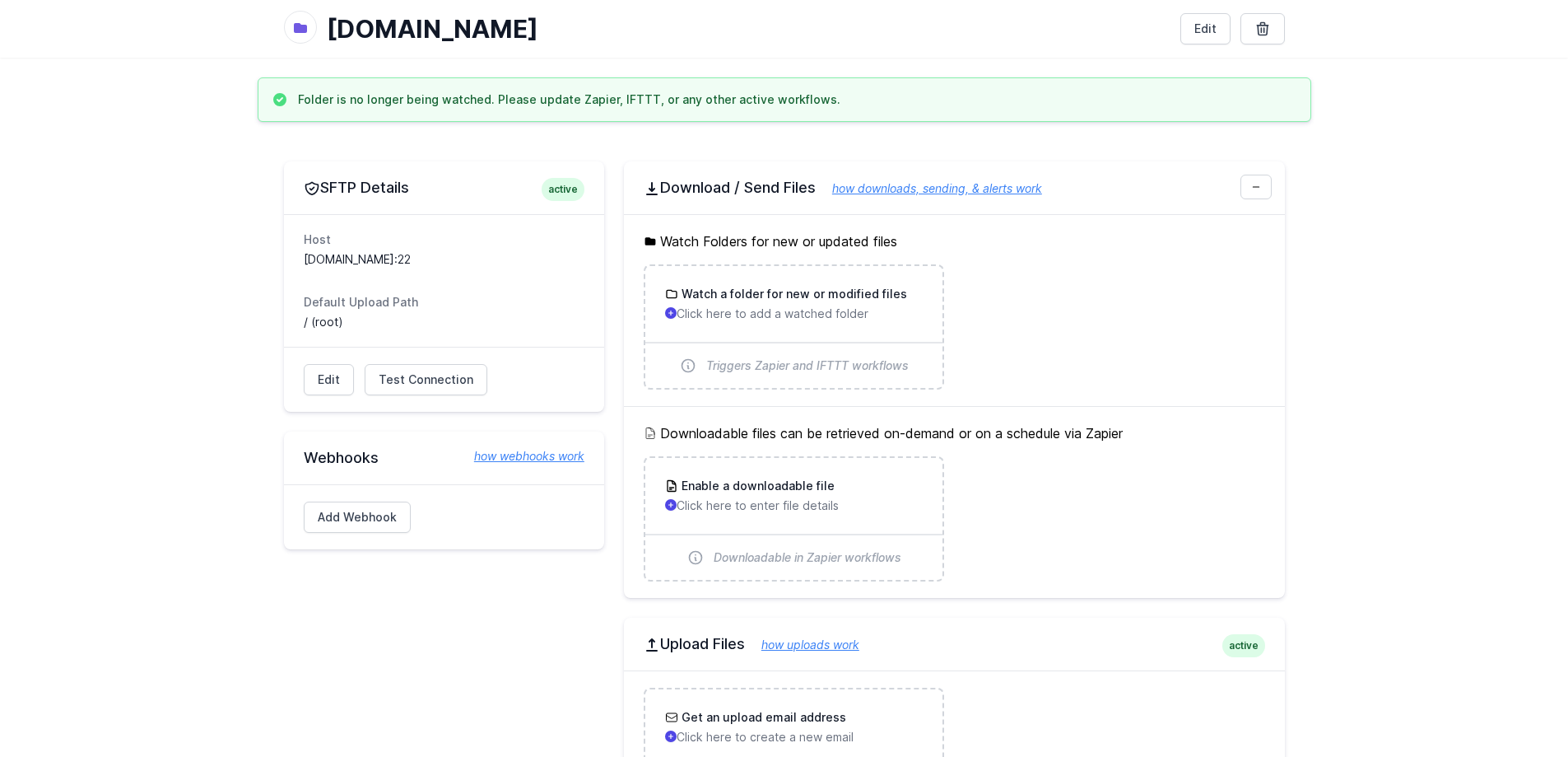
scroll to position [82, 0]
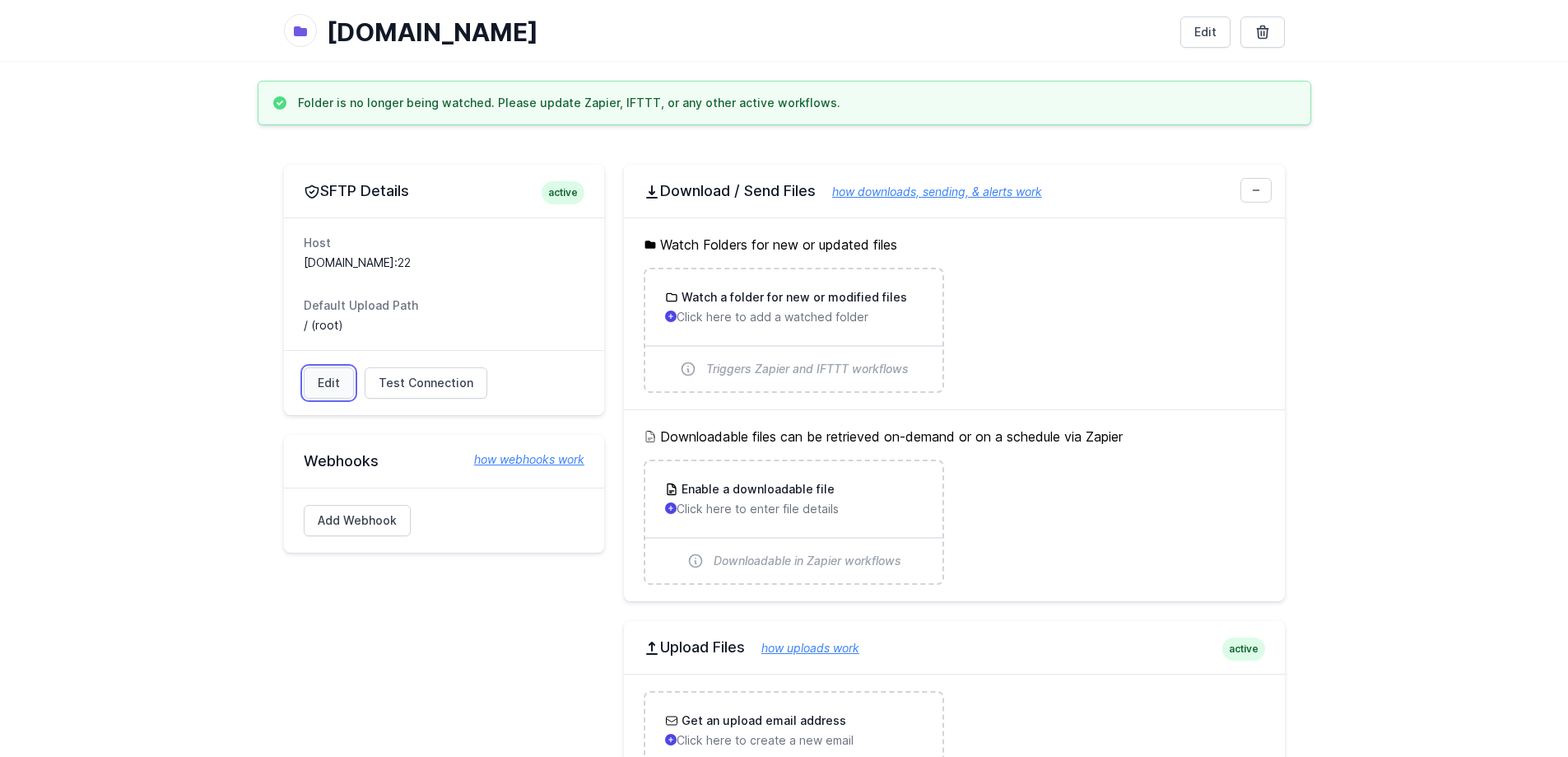
click at [321, 382] on link "Edit" at bounding box center [329, 382] width 50 height 31
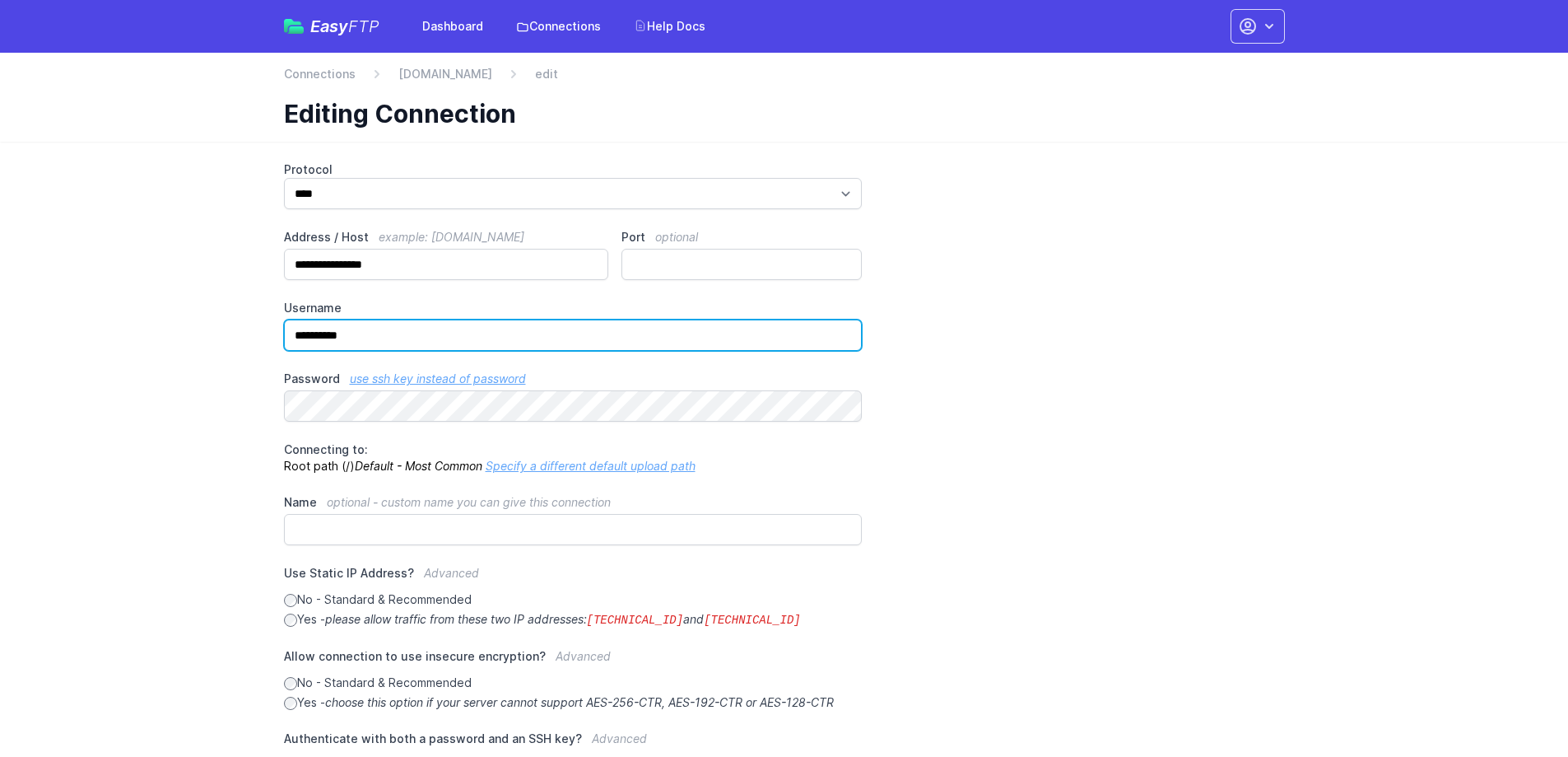
drag, startPoint x: 526, startPoint y: 341, endPoint x: 176, endPoint y: 335, distance: 350.1
click at [176, 335] on main "**********" at bounding box center [784, 564] width 1568 height 844
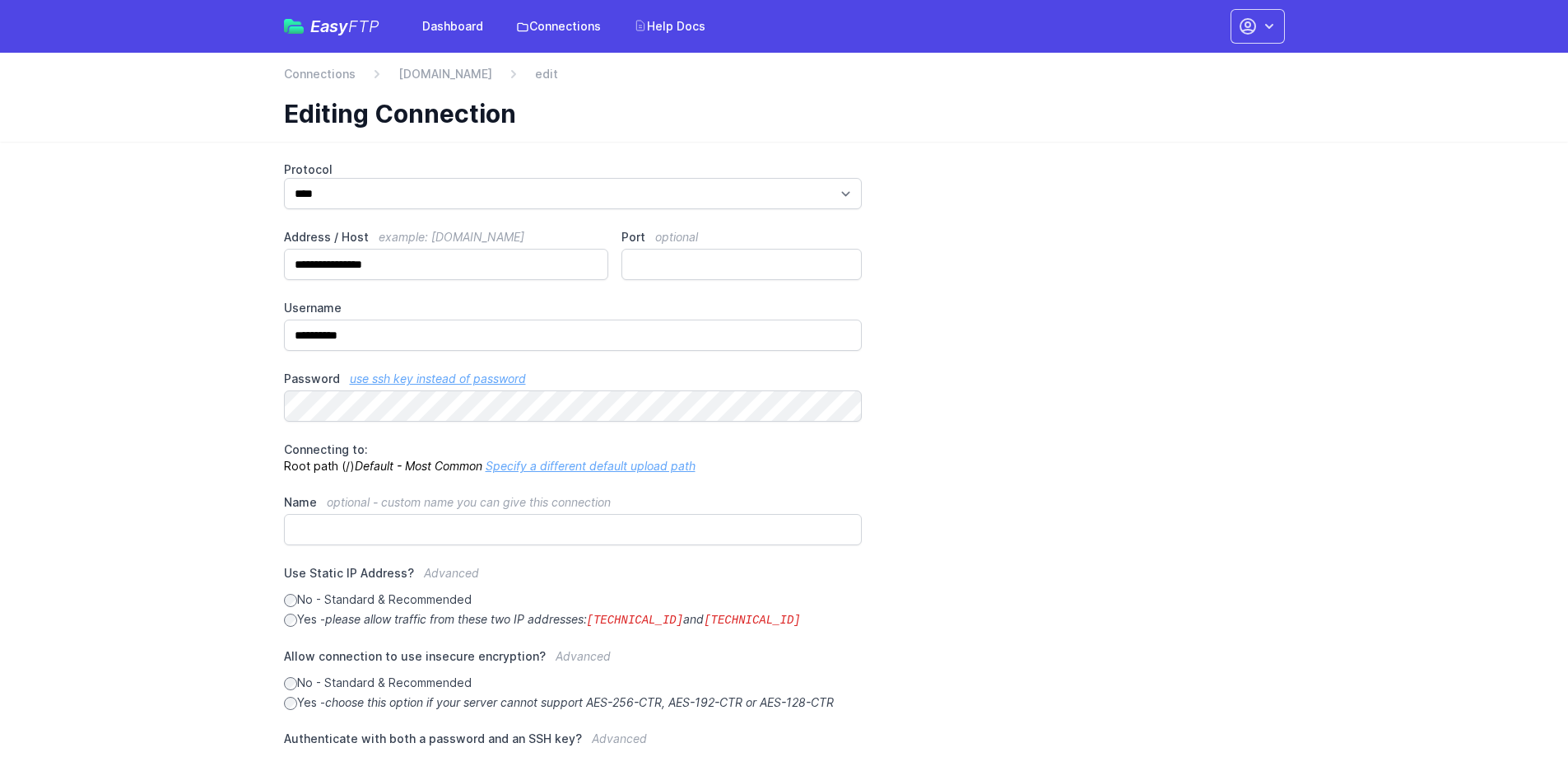
click at [176, 335] on main "**********" at bounding box center [784, 564] width 1568 height 844
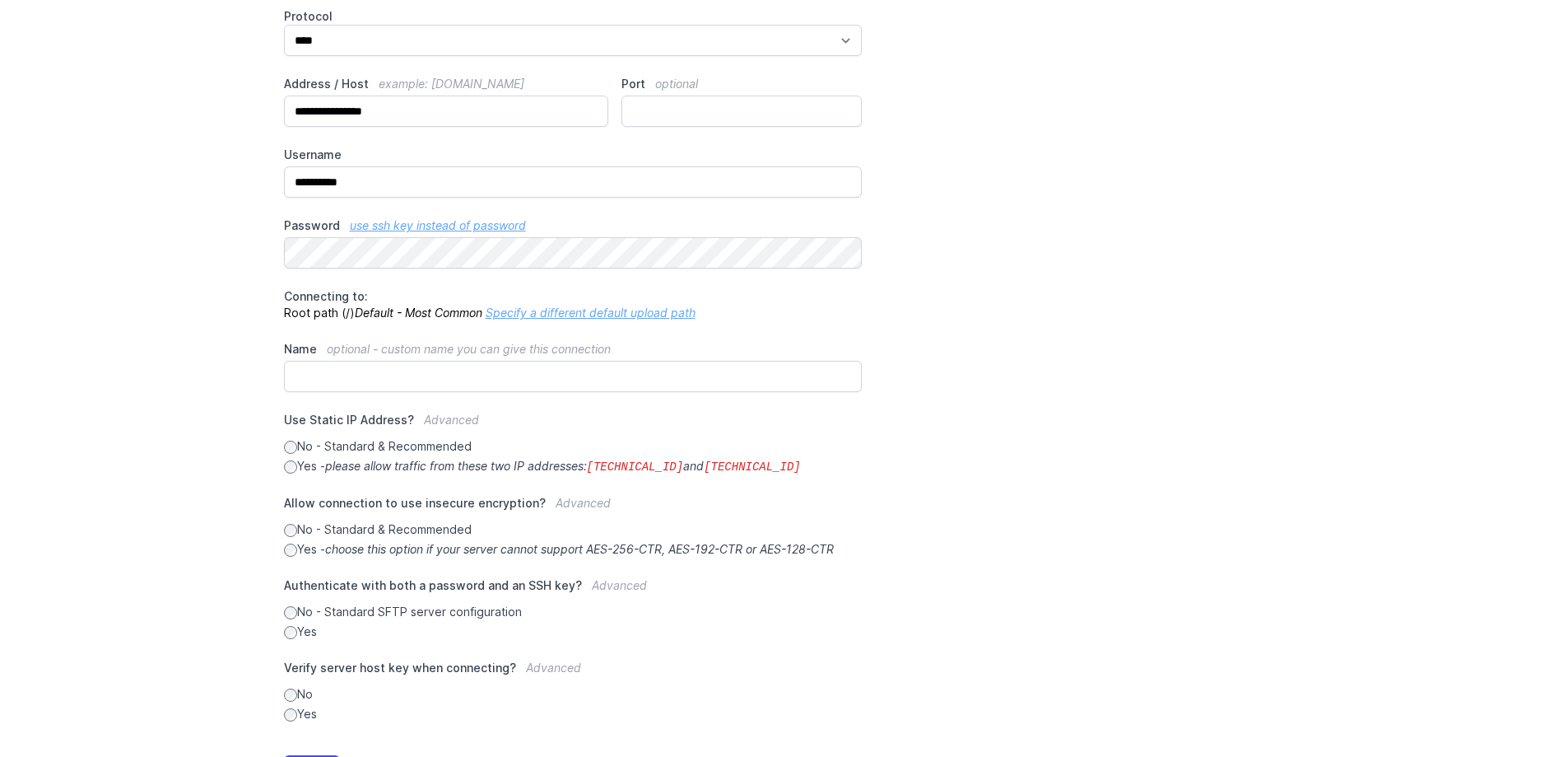
scroll to position [146, 0]
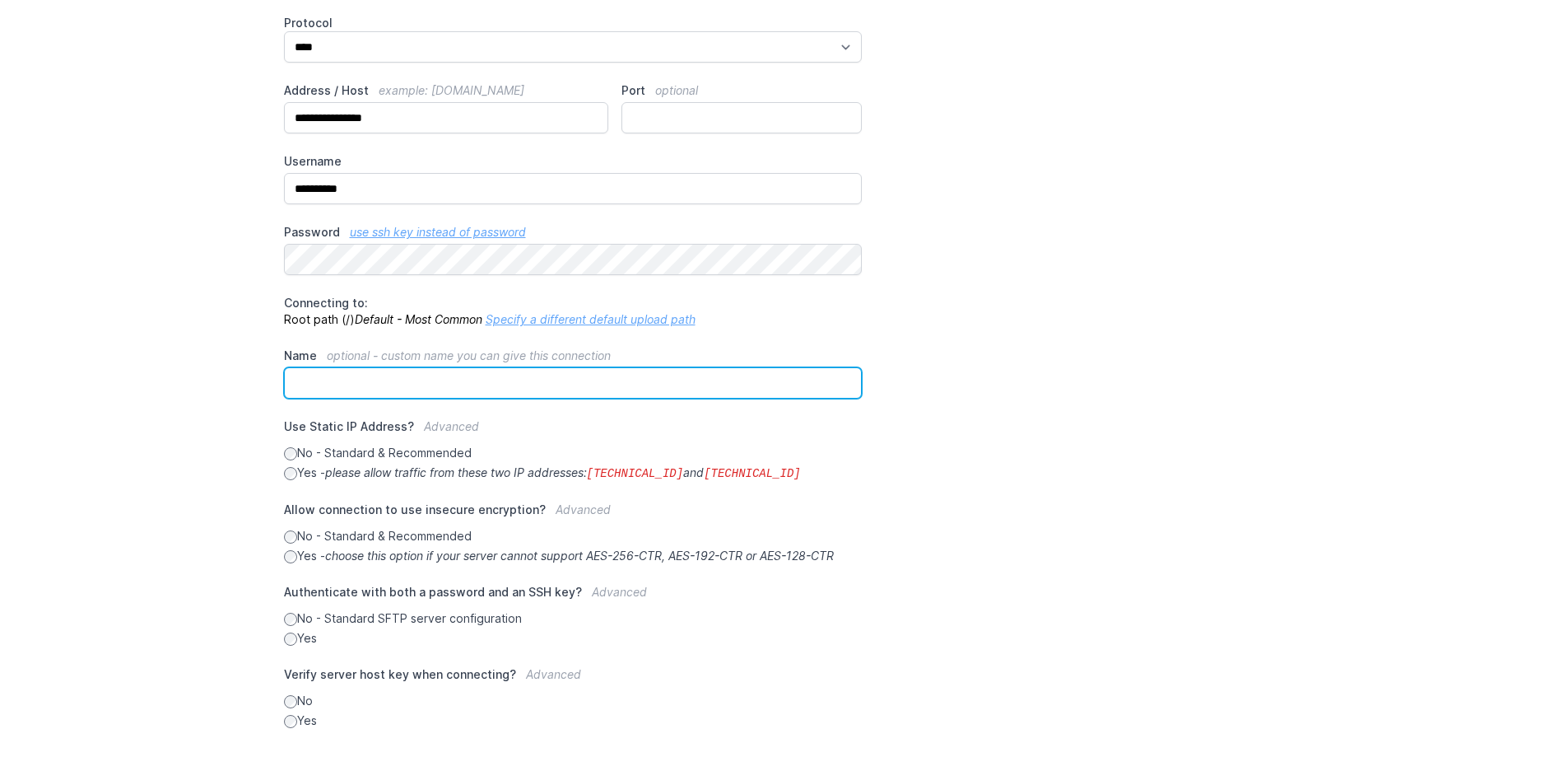
click at [430, 395] on input "Name optional - custom name you can give this connection" at bounding box center [573, 382] width 579 height 31
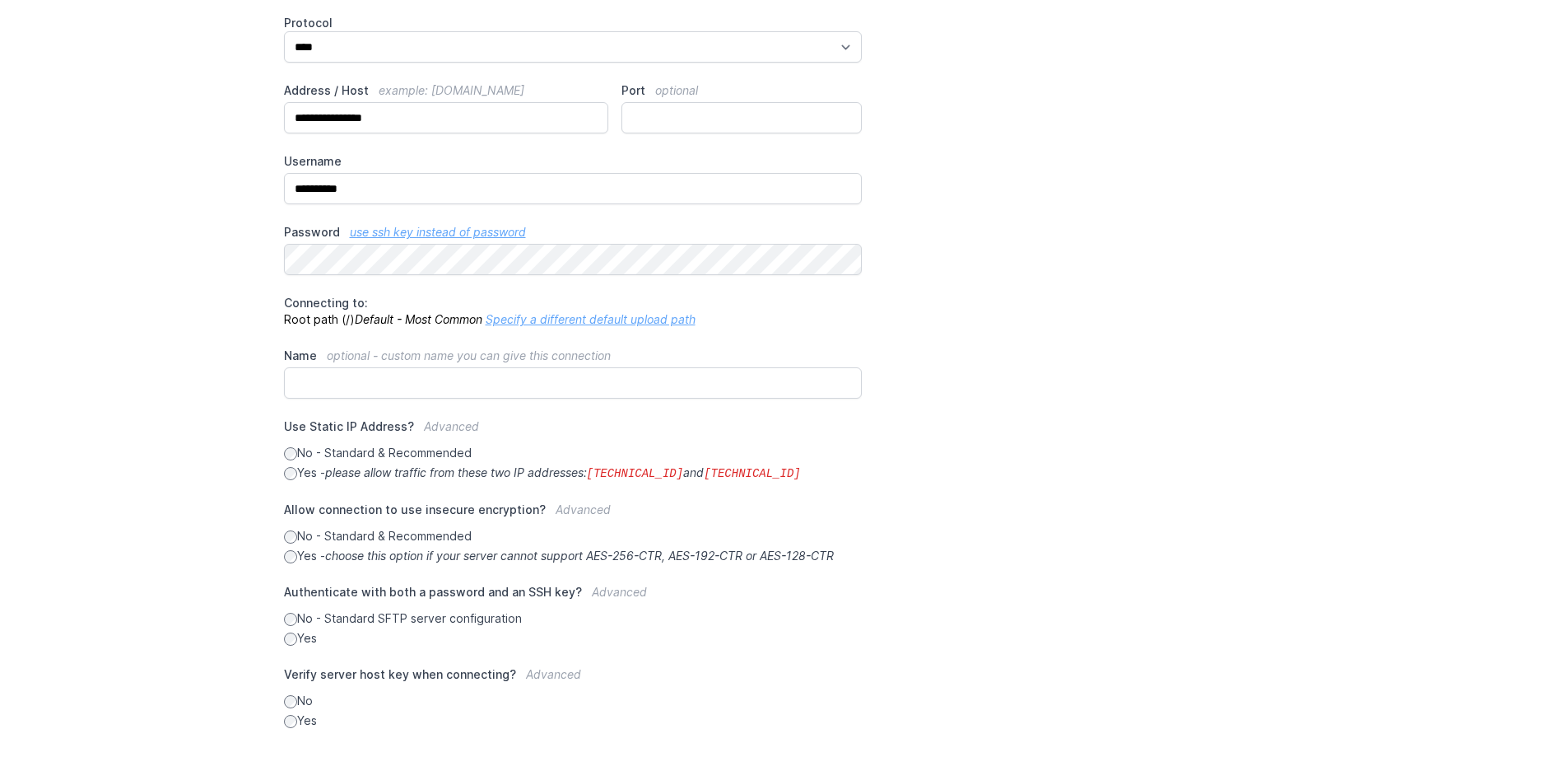
click at [180, 335] on main "**********" at bounding box center [784, 417] width 1568 height 844
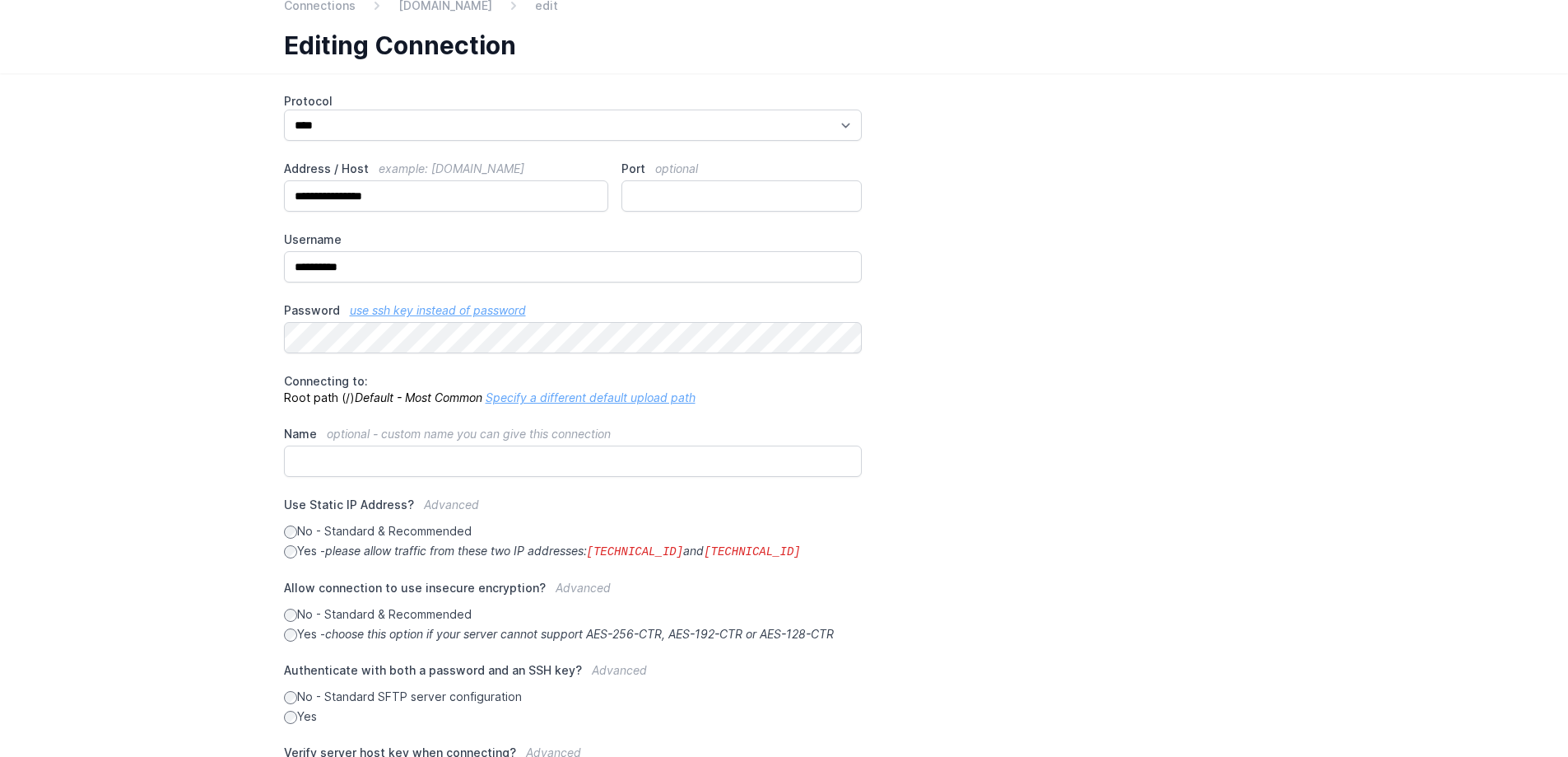
scroll to position [64, 0]
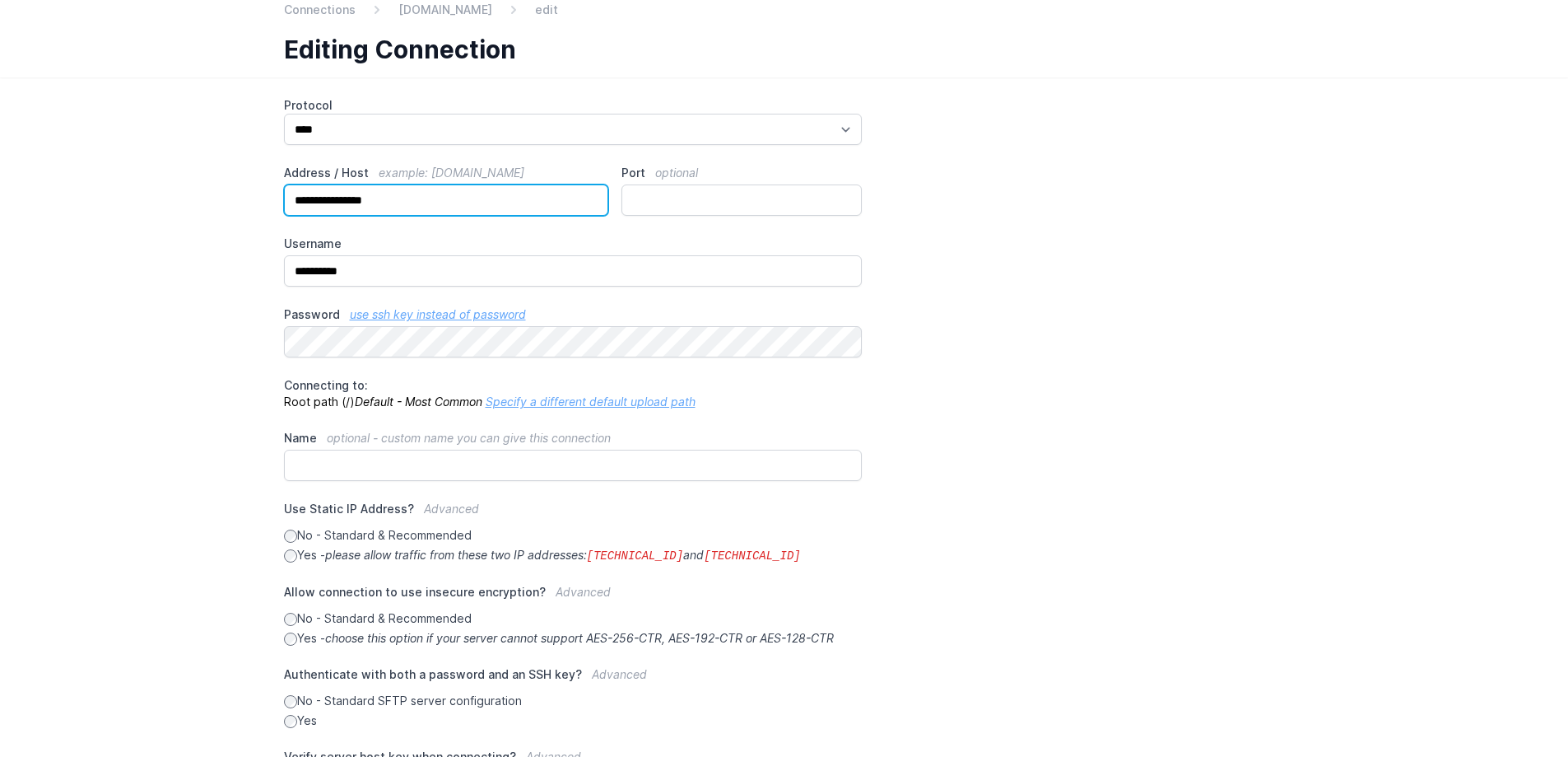
click at [483, 211] on input "**********" at bounding box center [446, 200] width 325 height 31
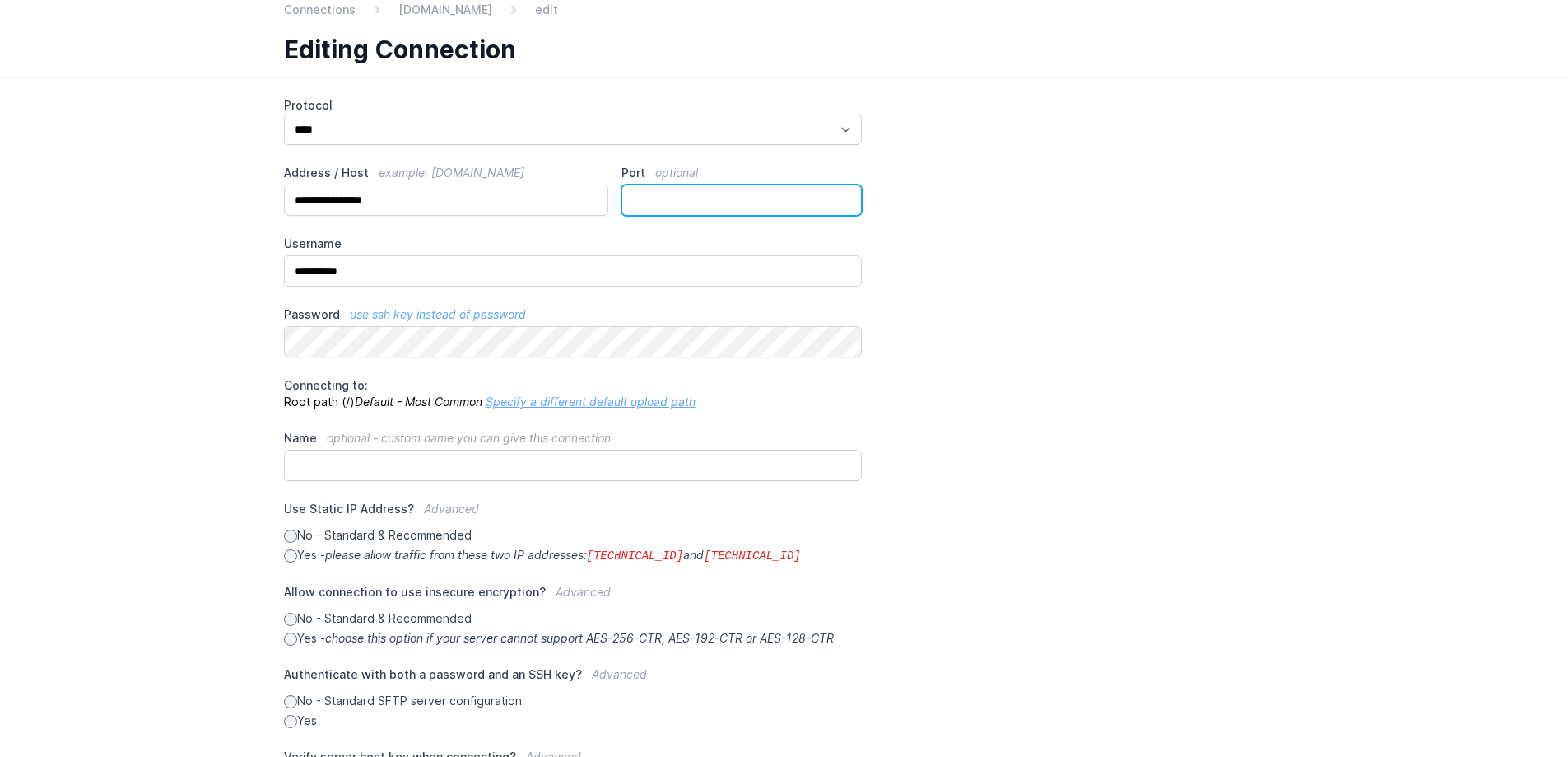
click at [693, 197] on input "**" at bounding box center [742, 200] width 240 height 31
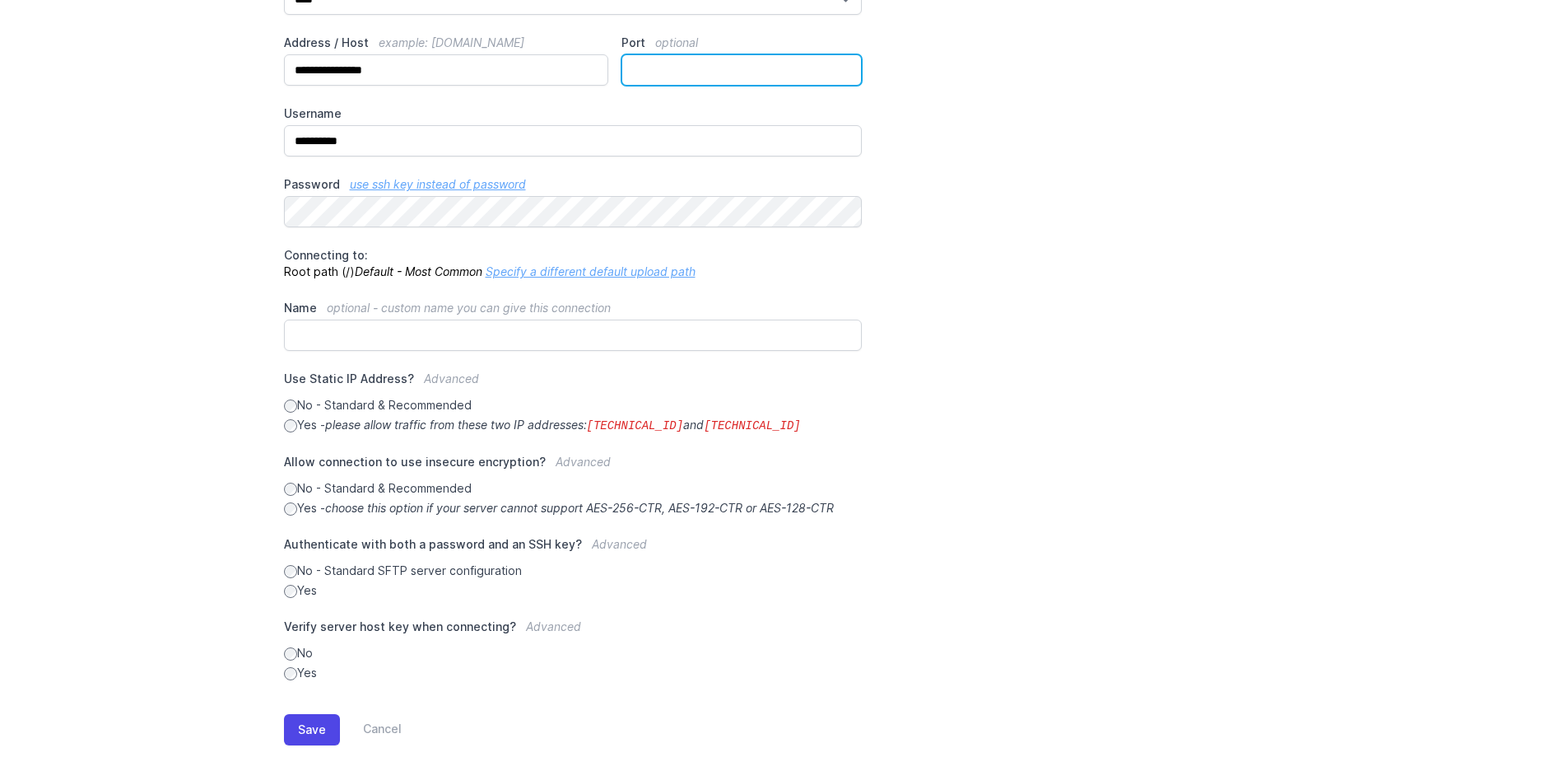
scroll to position [229, 0]
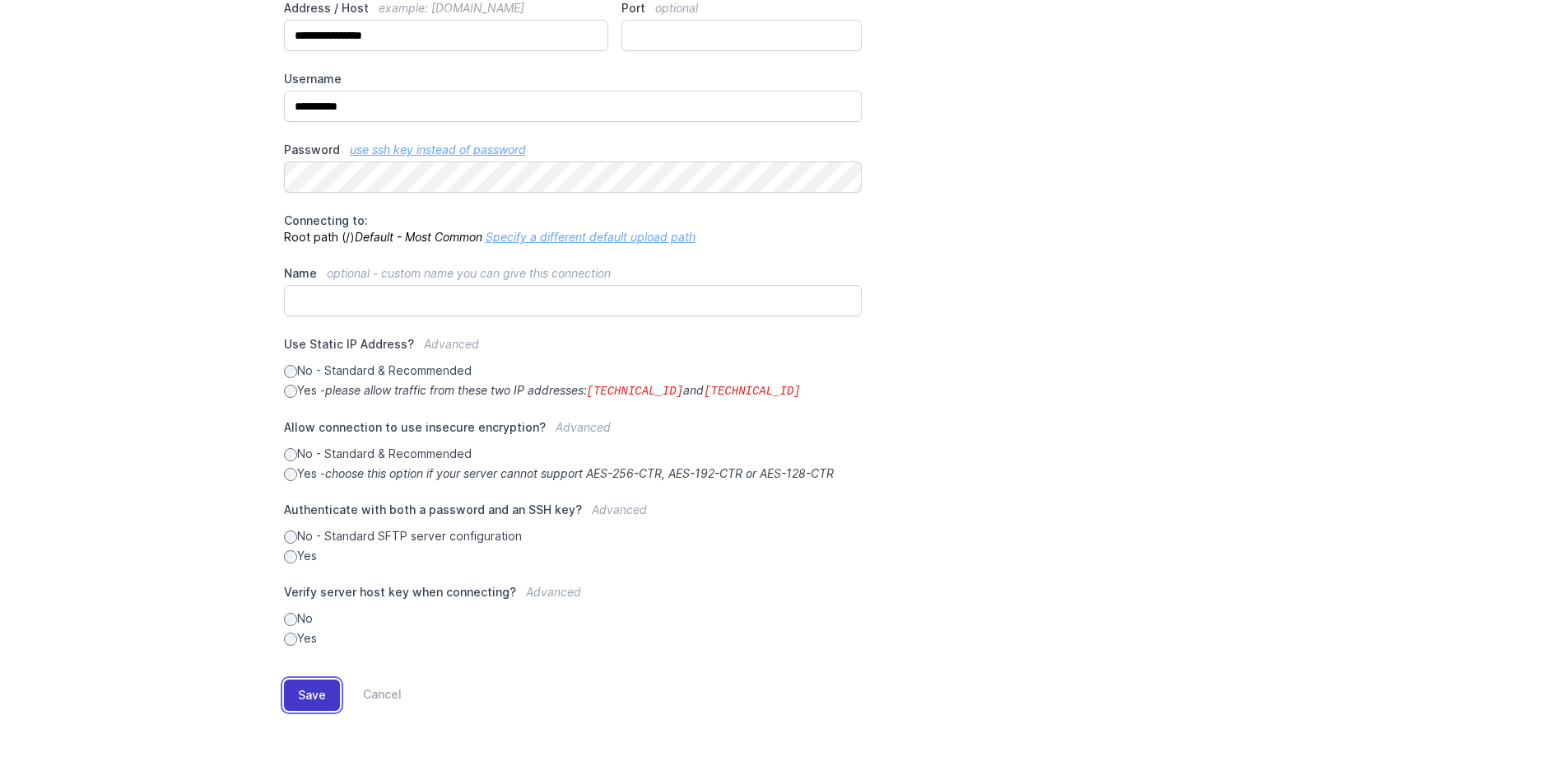
click at [317, 681] on button "Save" at bounding box center [312, 695] width 56 height 31
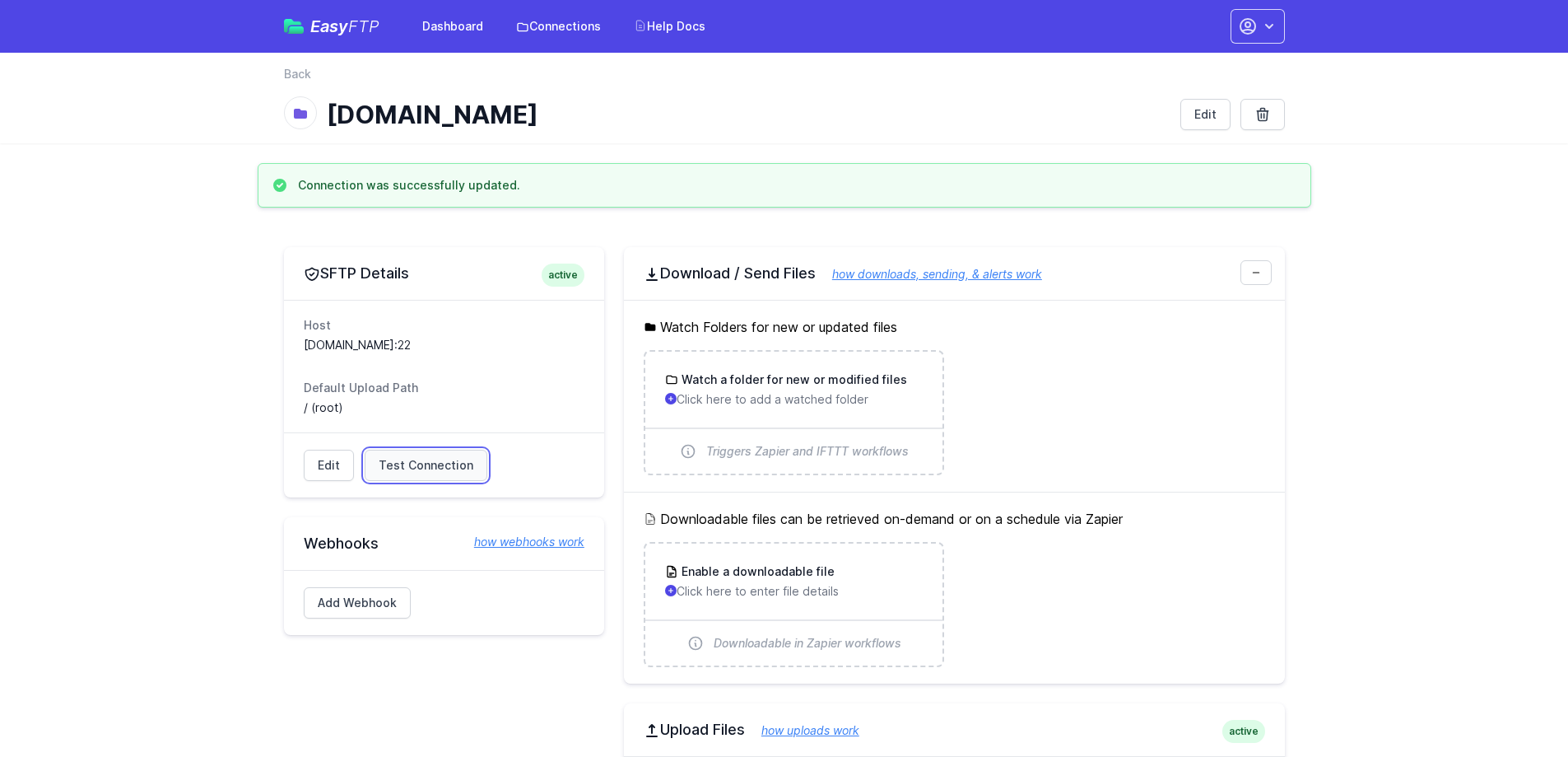
click at [436, 462] on span "Test Connection" at bounding box center [426, 465] width 95 height 17
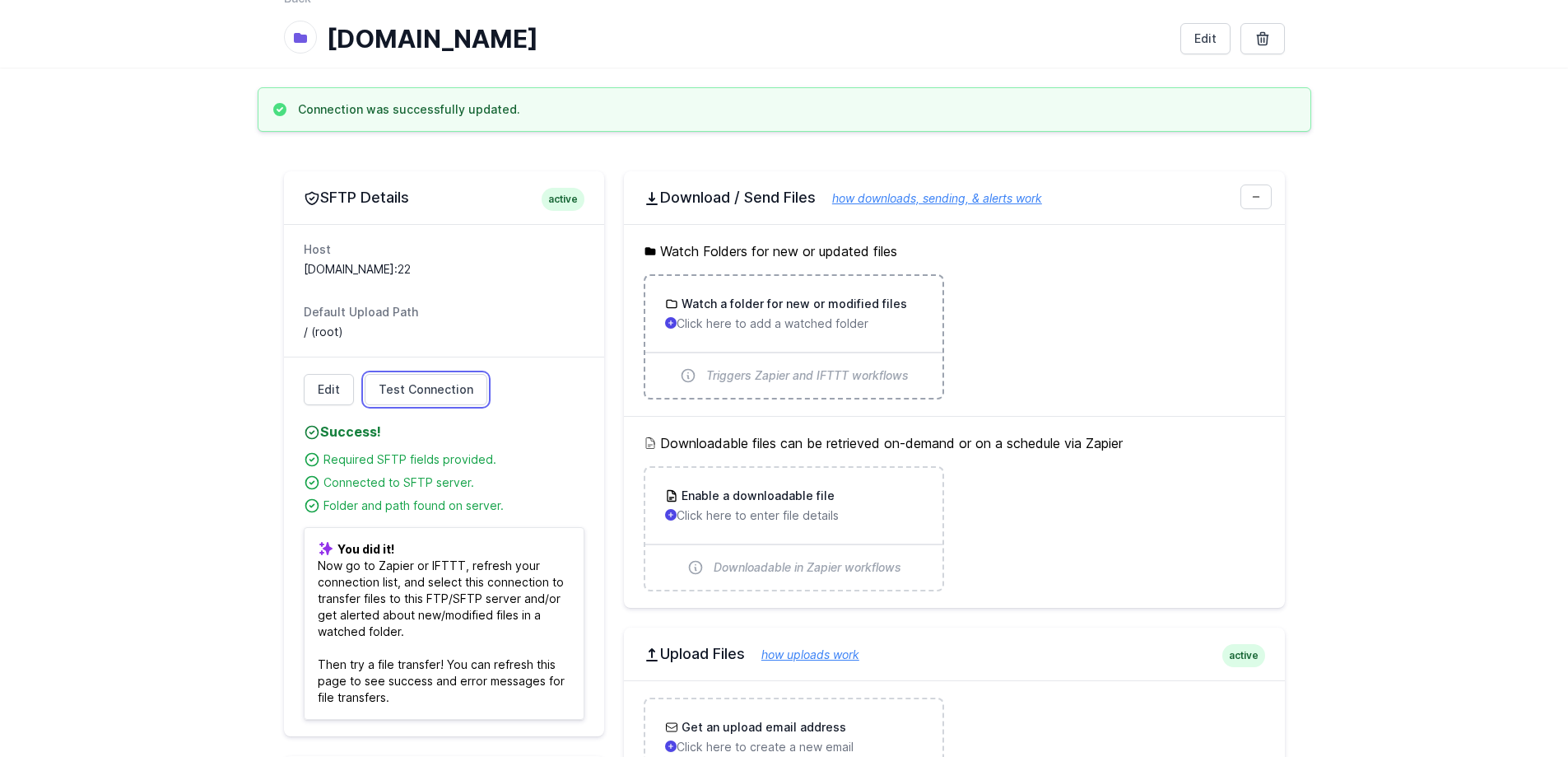
scroll to position [82, 0]
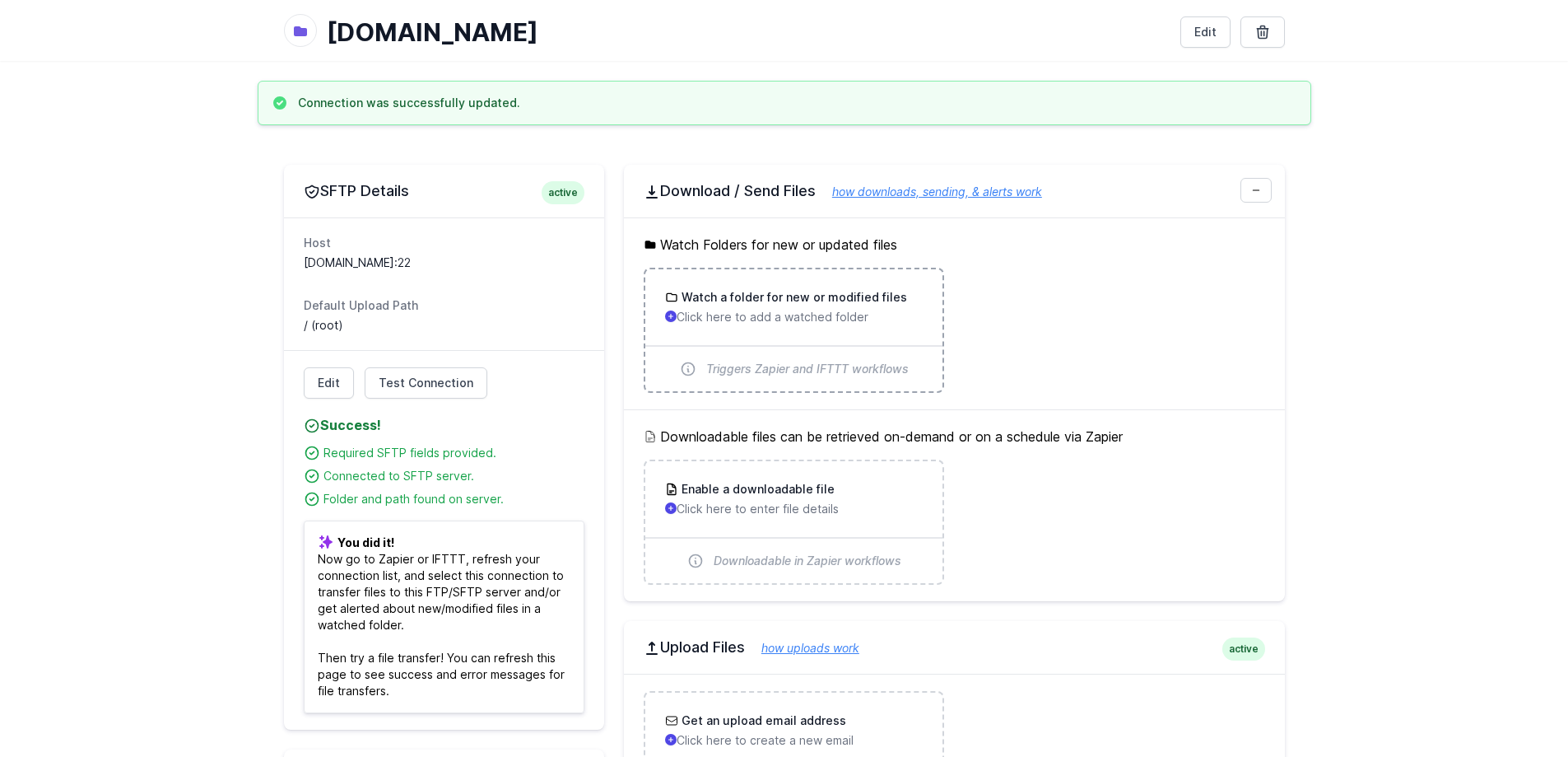
click at [826, 334] on div "Watch a folder for new or modified files Click here to add a watched folder" at bounding box center [794, 308] width 297 height 76
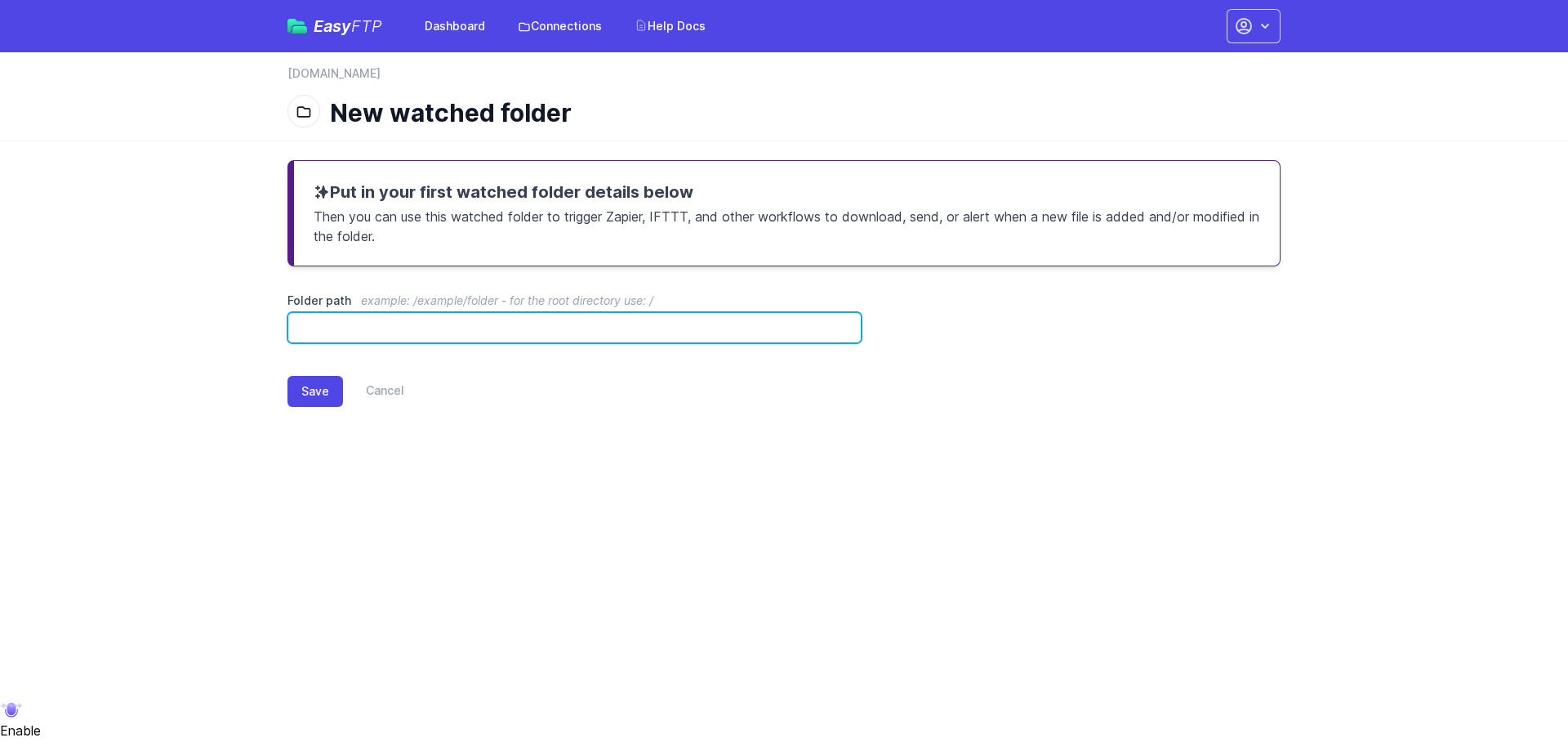
click at [492, 328] on input "Folder path example: /example/folder - for the root directory use: /" at bounding box center [574, 327] width 574 height 31
type input "**********"
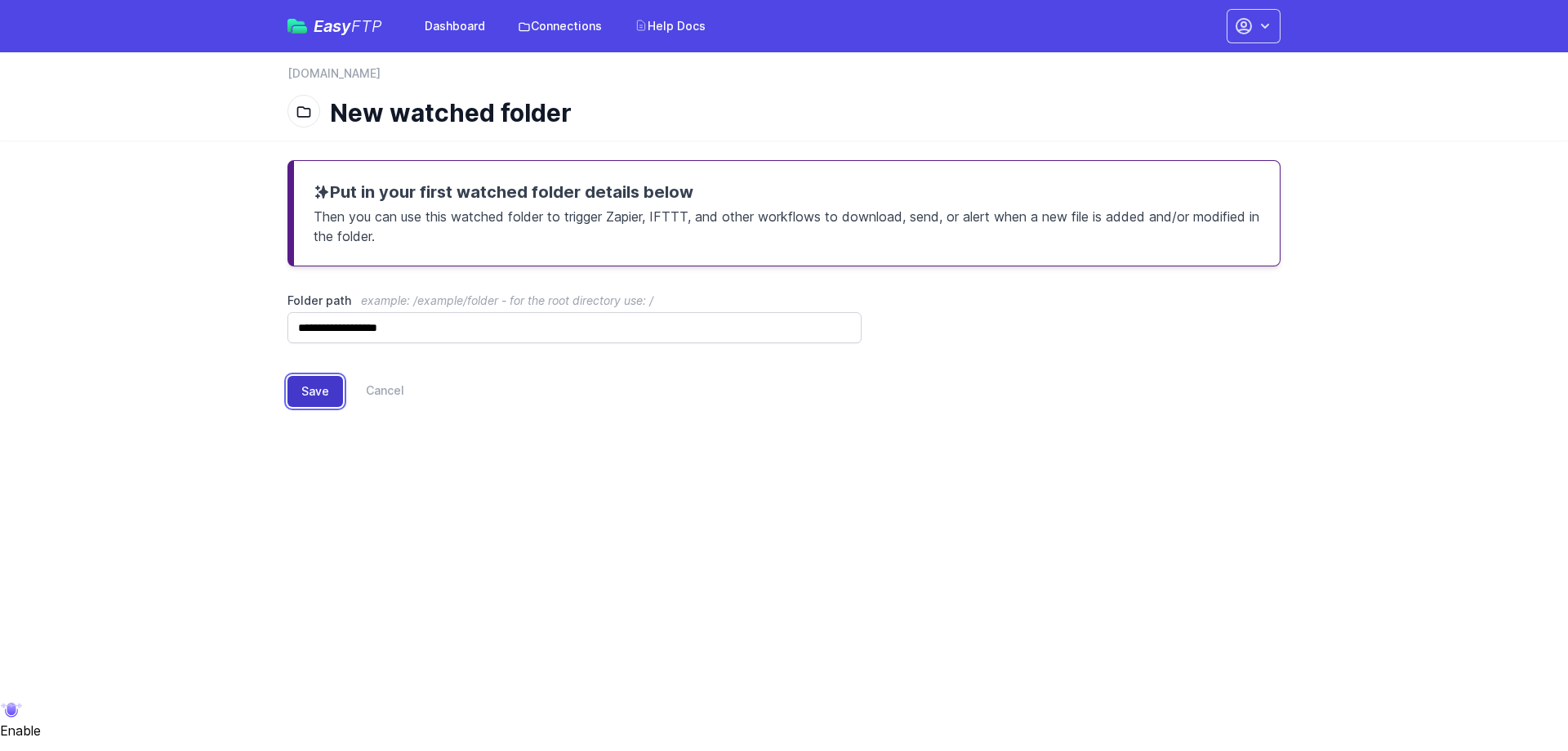
click at [307, 393] on button "Save" at bounding box center [315, 391] width 56 height 31
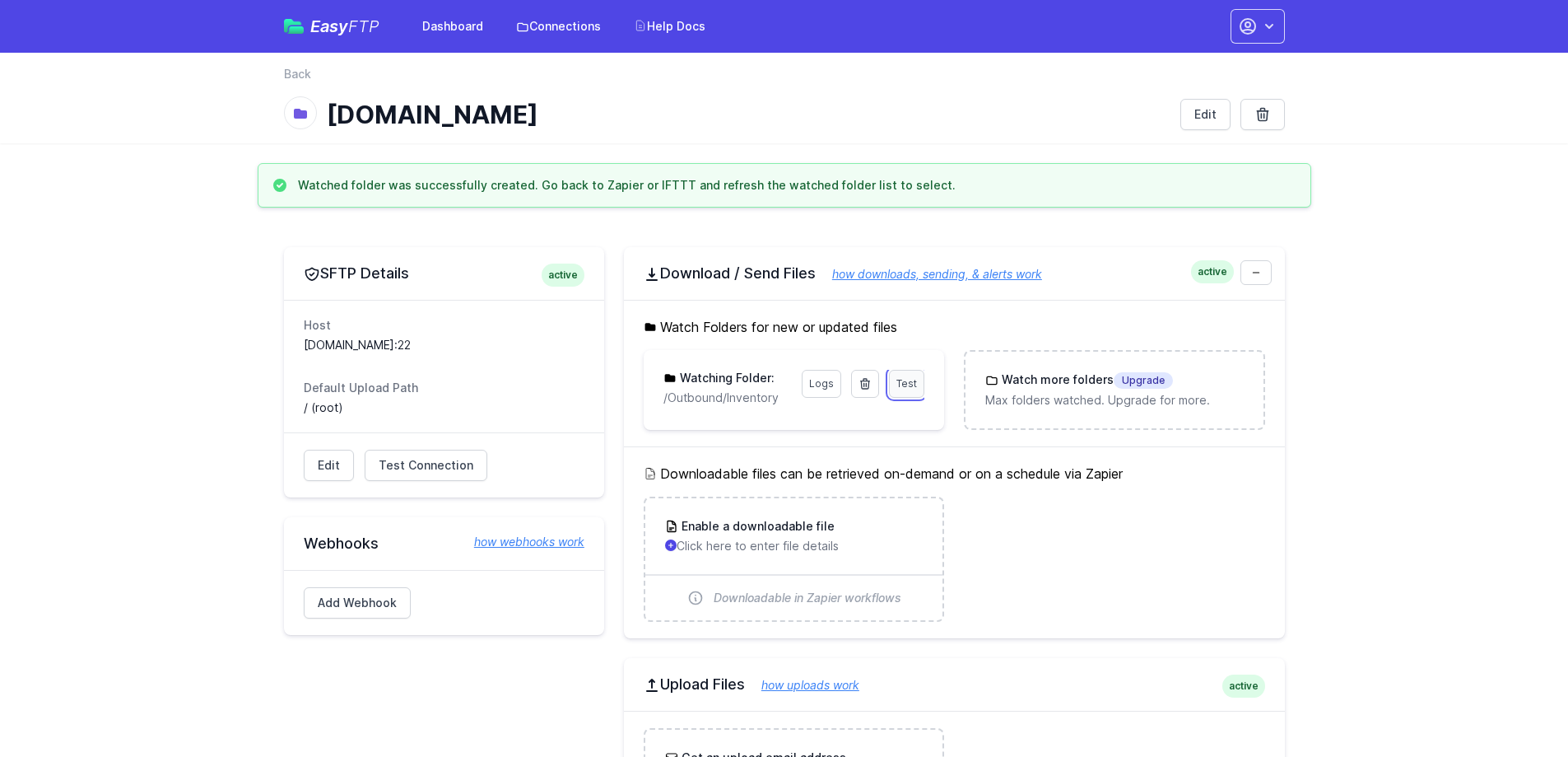
click at [903, 392] on link "Test" at bounding box center [907, 383] width 35 height 28
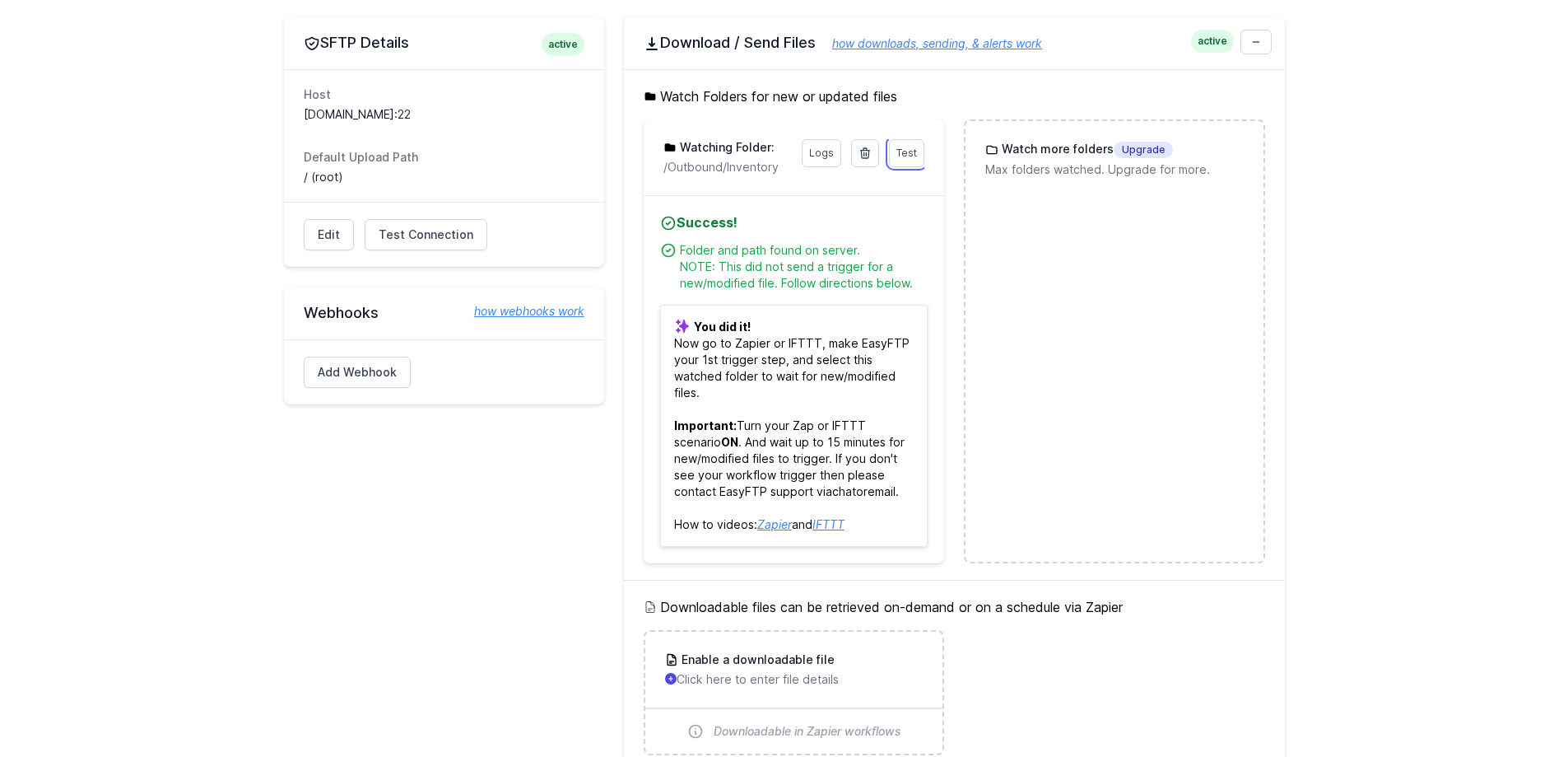
scroll to position [129, 0]
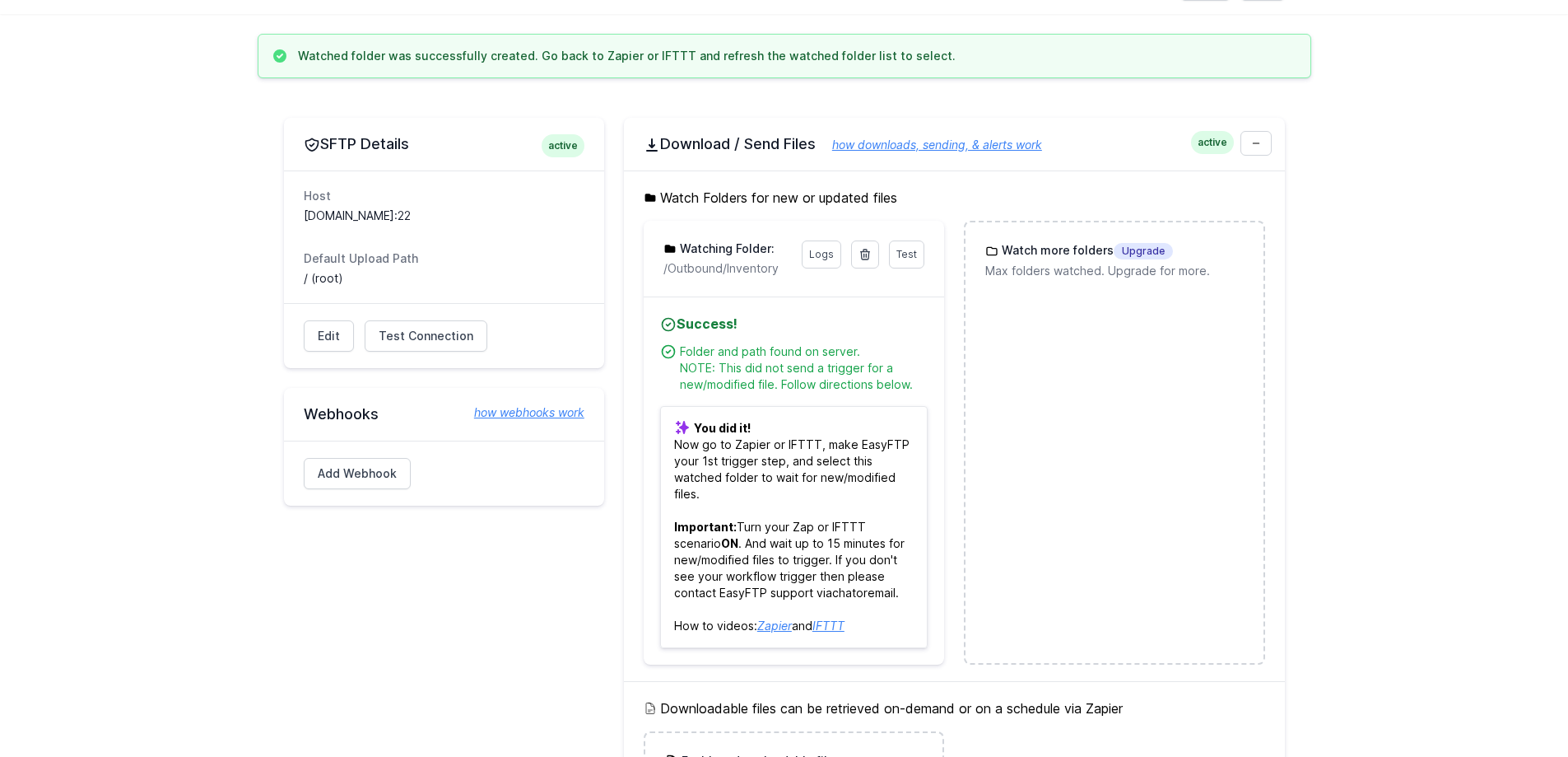
click at [1362, 335] on main "Watched folder was successfully created. Go back to Zapier or IFTTT and refresh…" at bounding box center [784, 642] width 1568 height 1217
click at [848, 262] on div "Test Logs Watching Folder: /Outbound/Inventory" at bounding box center [794, 258] width 261 height 36
click at [855, 265] on link at bounding box center [865, 254] width 28 height 28
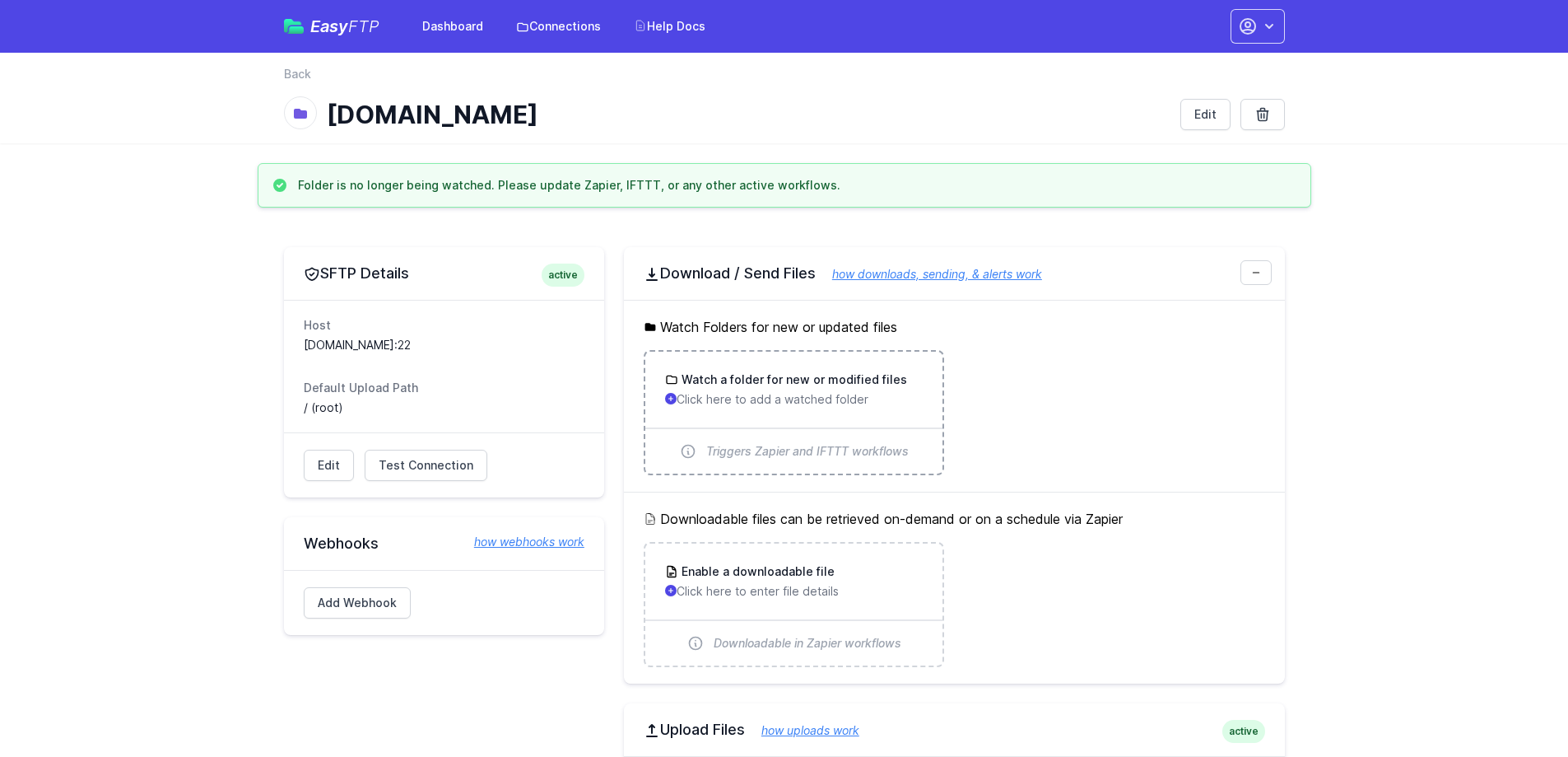
click at [766, 401] on p "Click here to add a watched folder" at bounding box center [794, 400] width 258 height 17
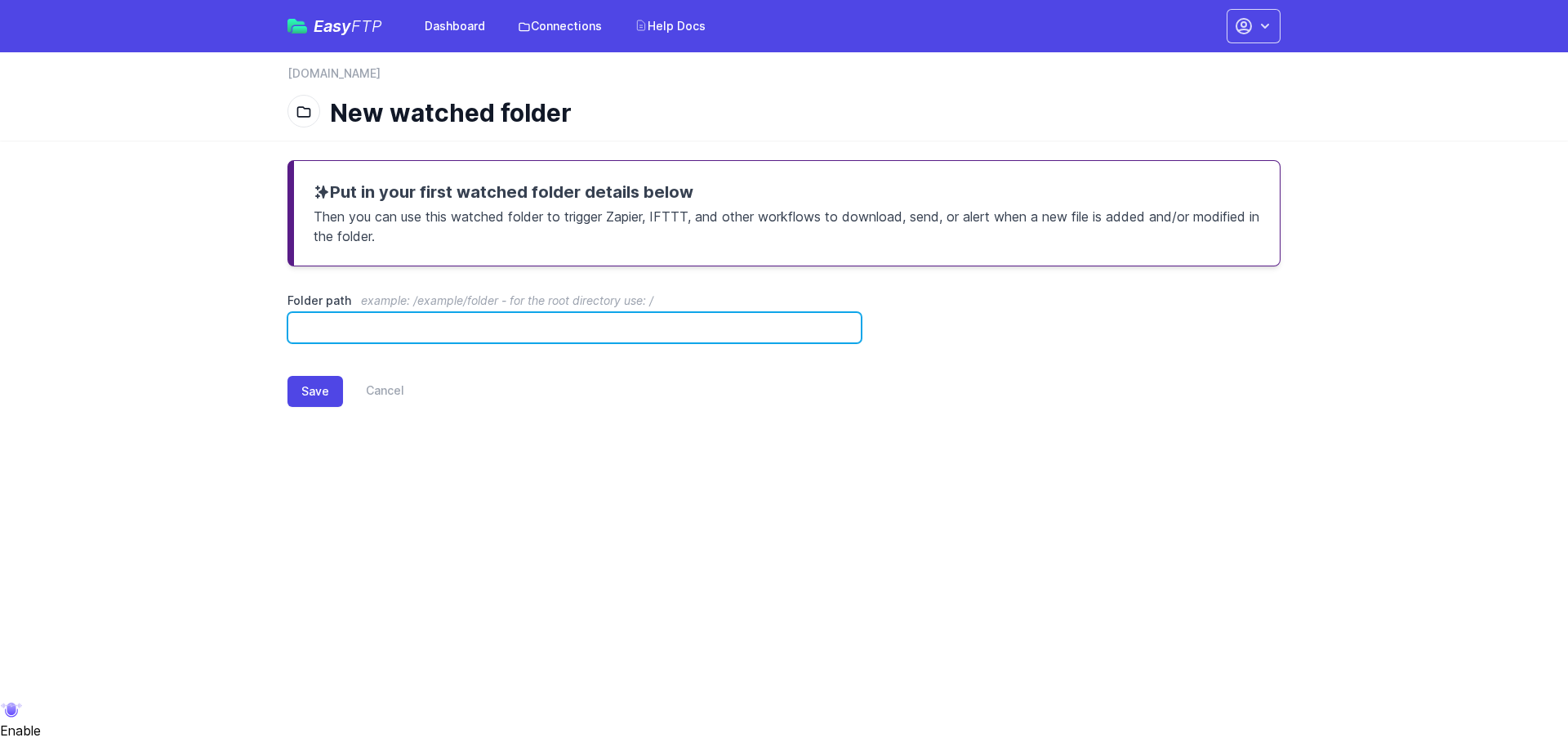
click at [649, 340] on input "Folder path example: /example/folder - for the root directory use: /" at bounding box center [574, 327] width 574 height 31
paste input "**********"
type input "**********"
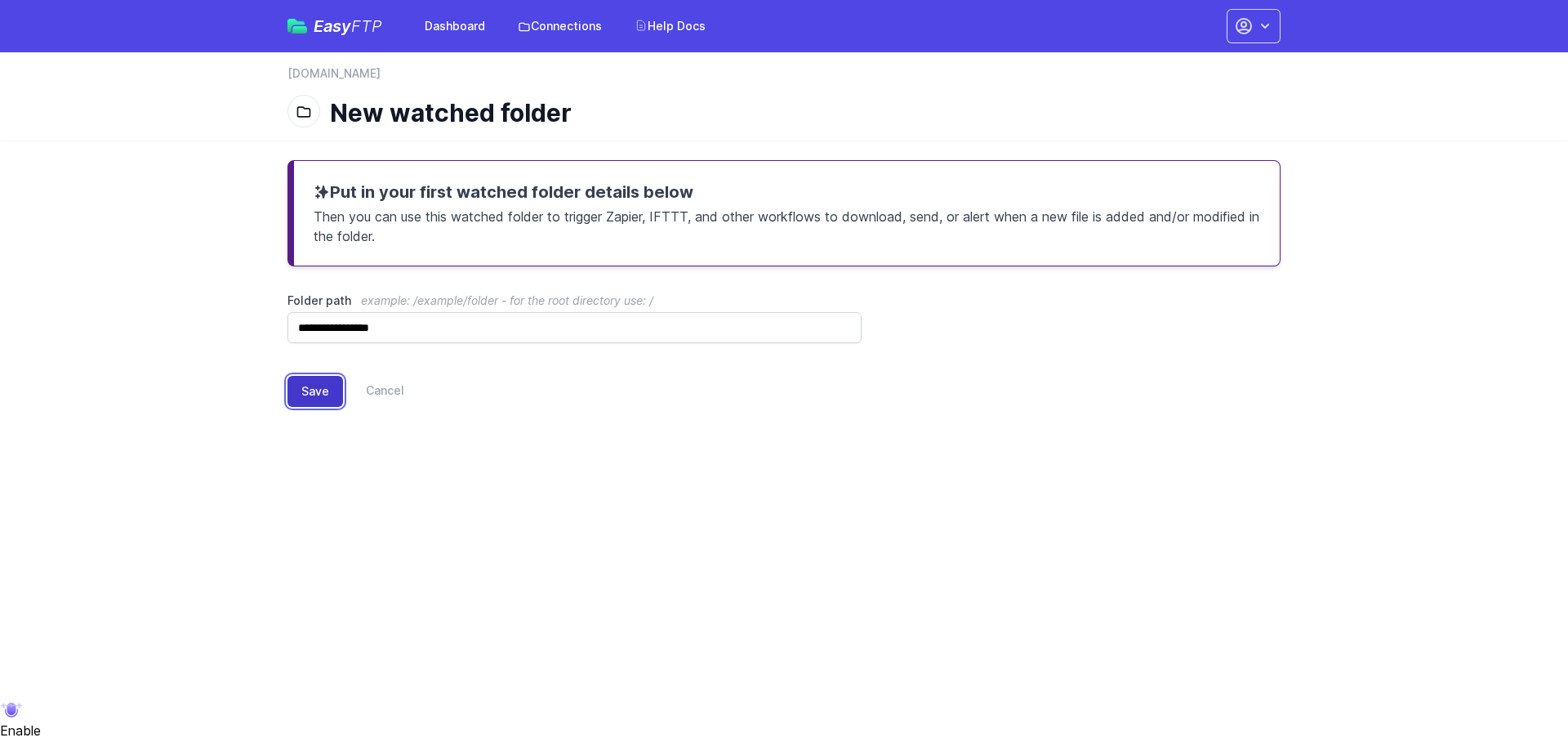
click at [303, 382] on button "Save" at bounding box center [315, 391] width 56 height 31
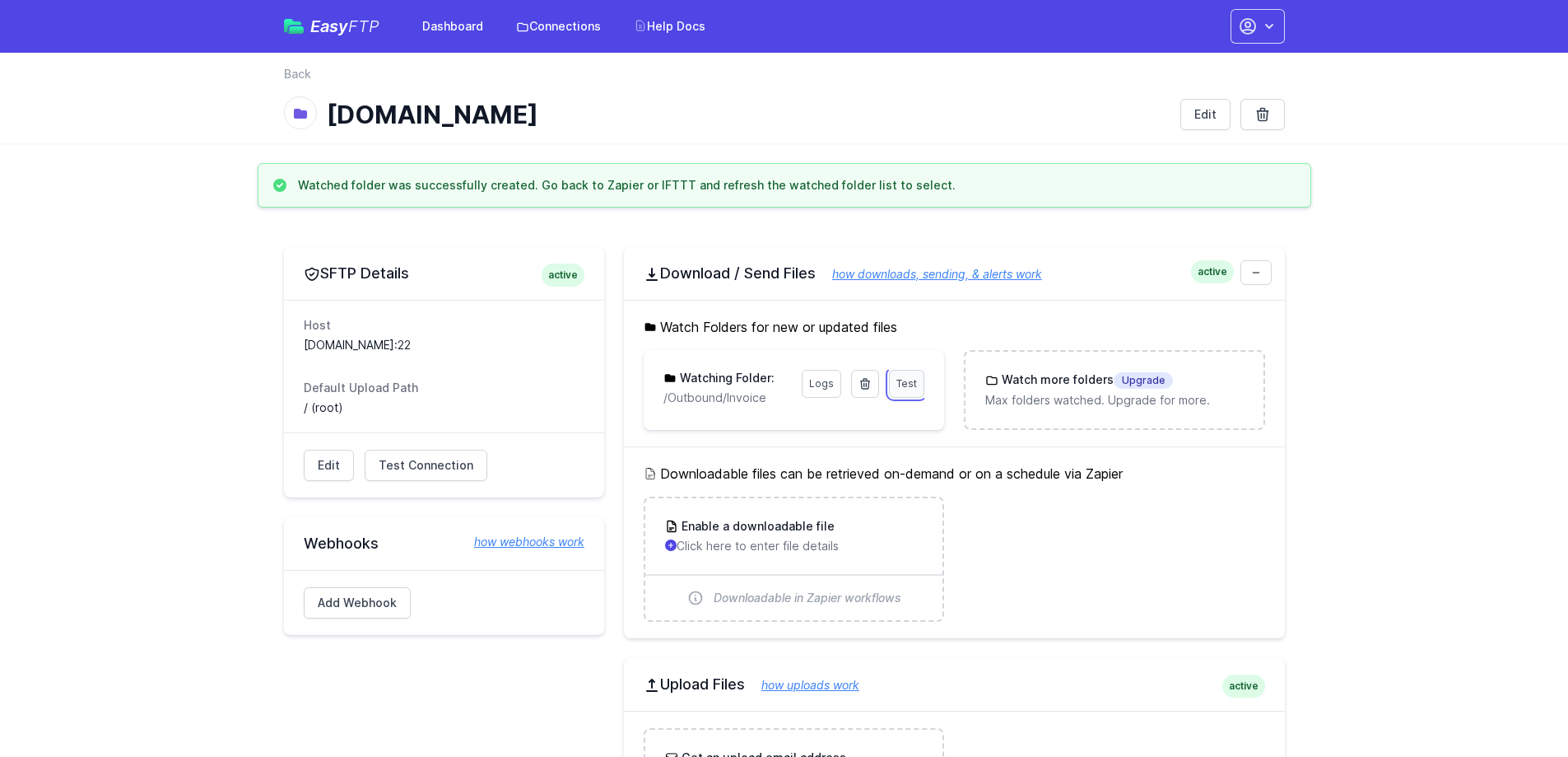
click at [913, 385] on span "Test" at bounding box center [906, 383] width 21 height 13
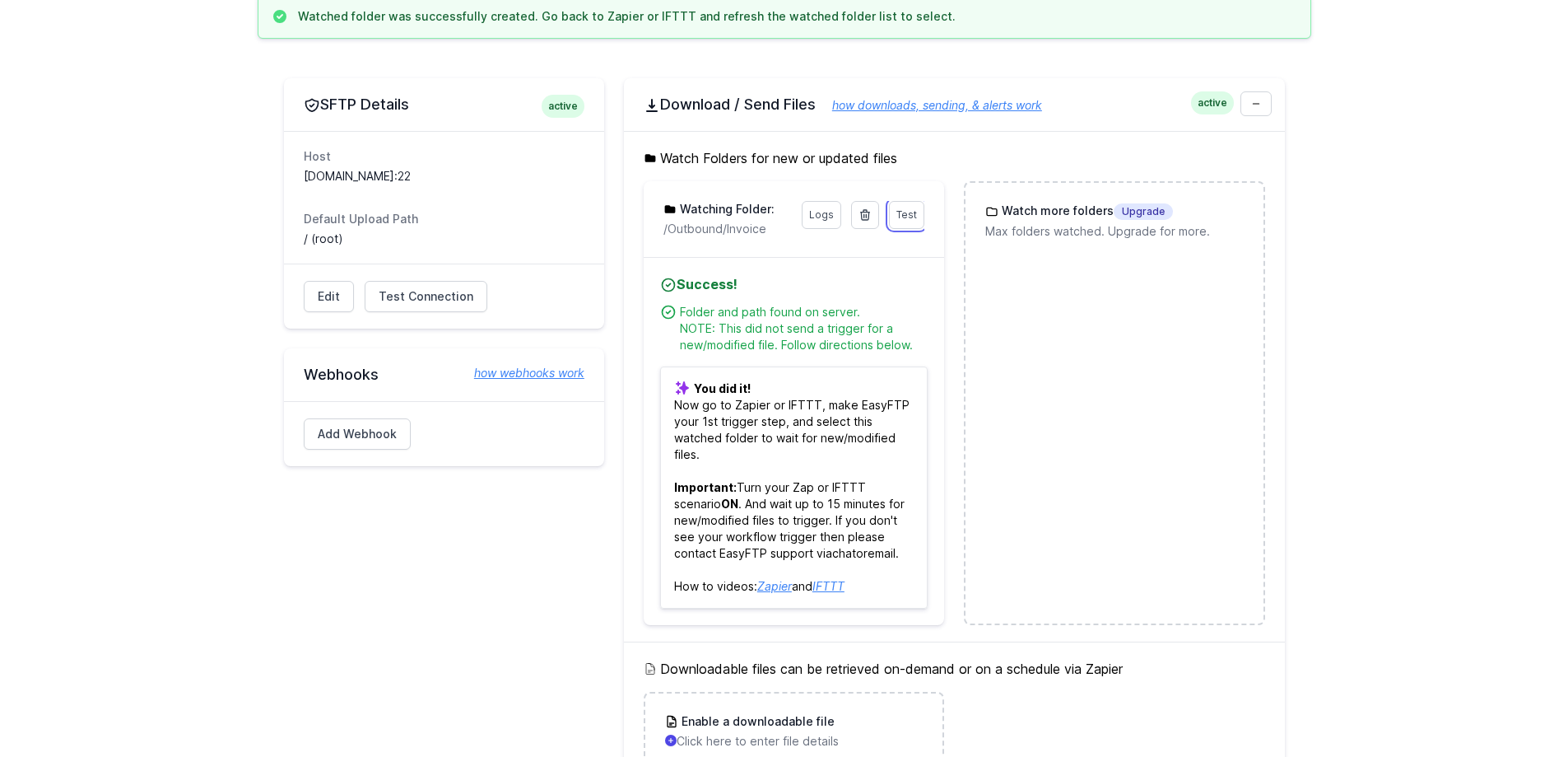
scroll to position [82, 0]
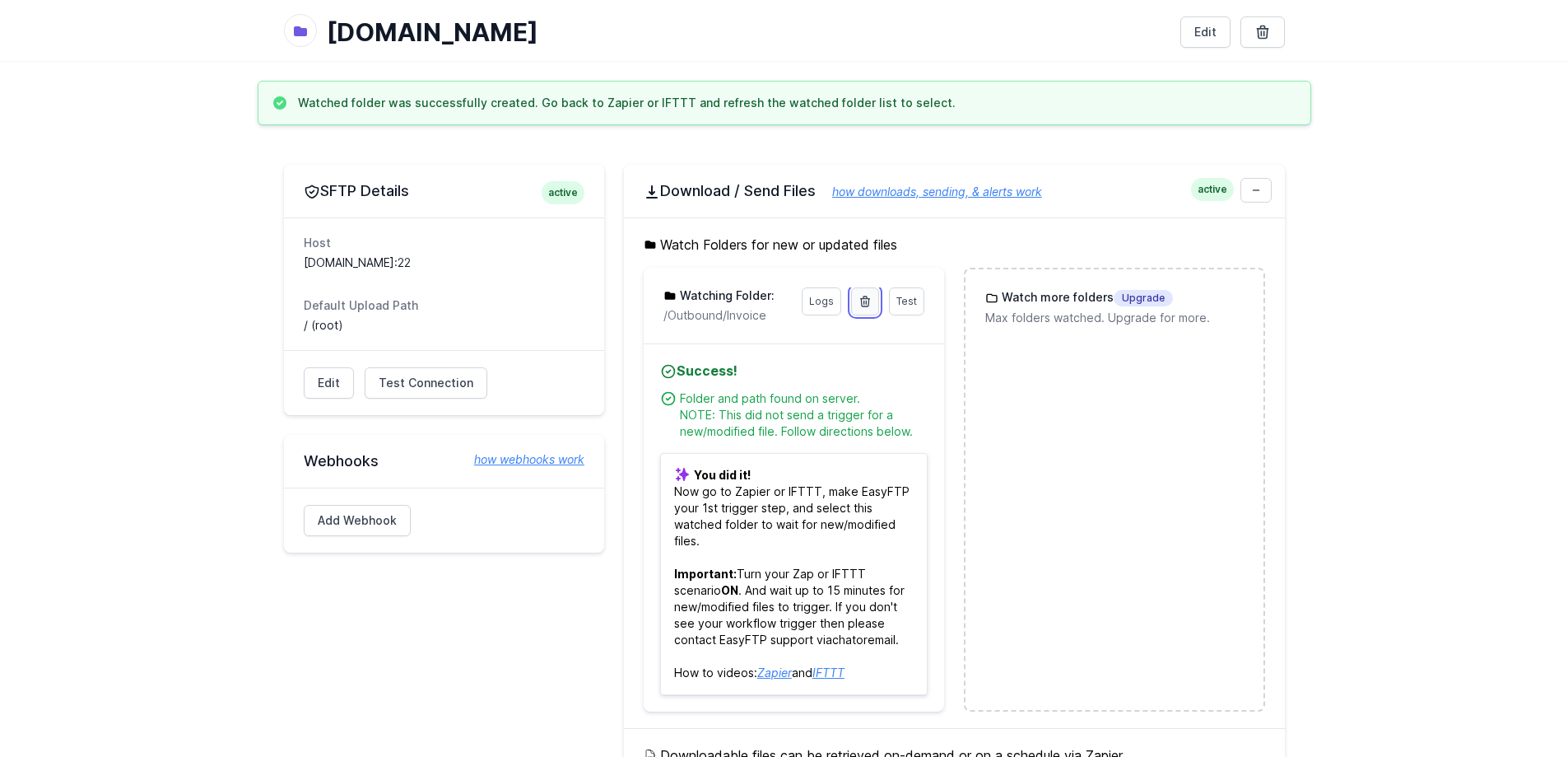
click at [860, 299] on icon at bounding box center [865, 302] width 13 height 13
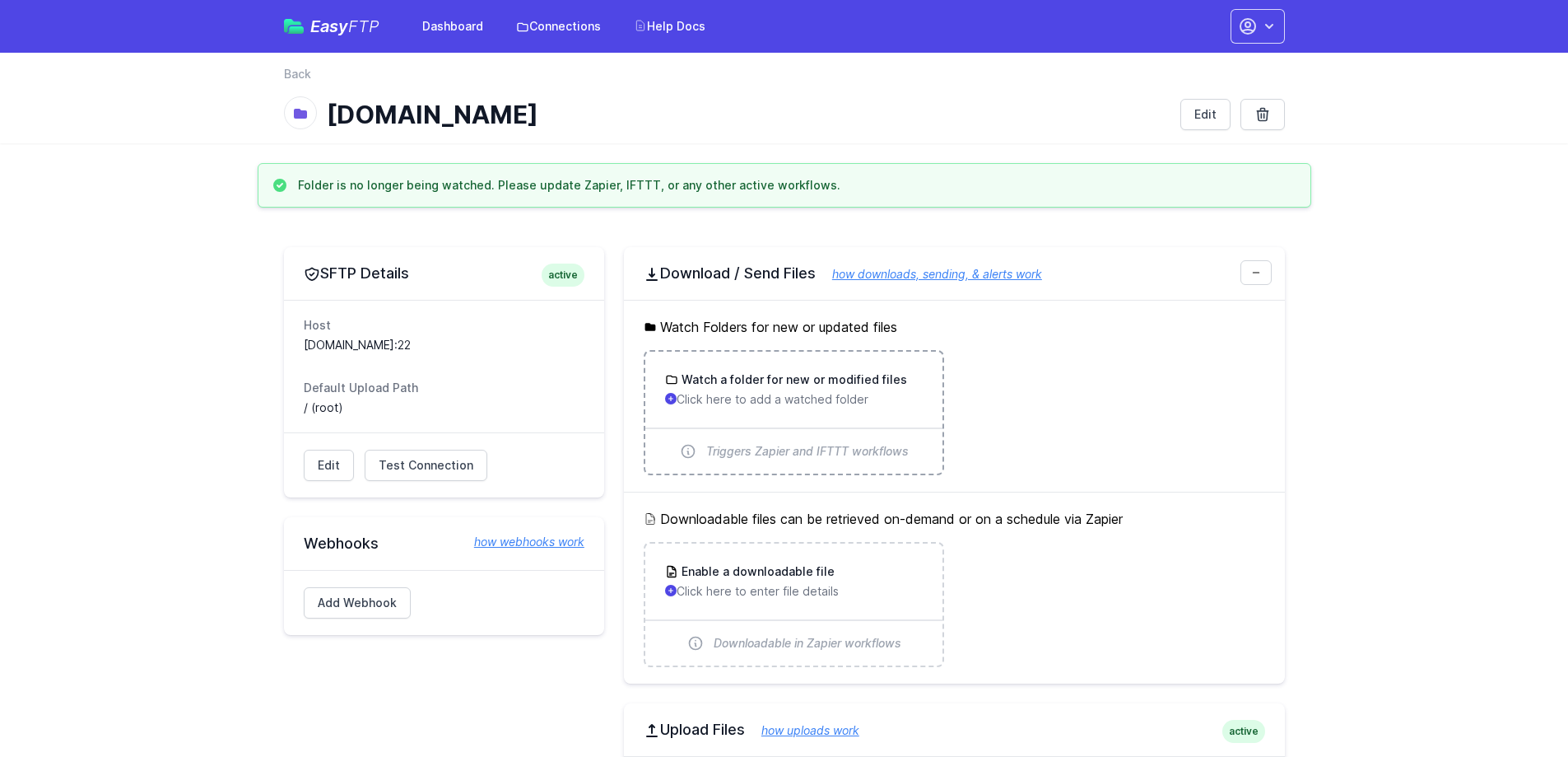
click at [811, 404] on p "Click here to add a watched folder" at bounding box center [794, 400] width 258 height 17
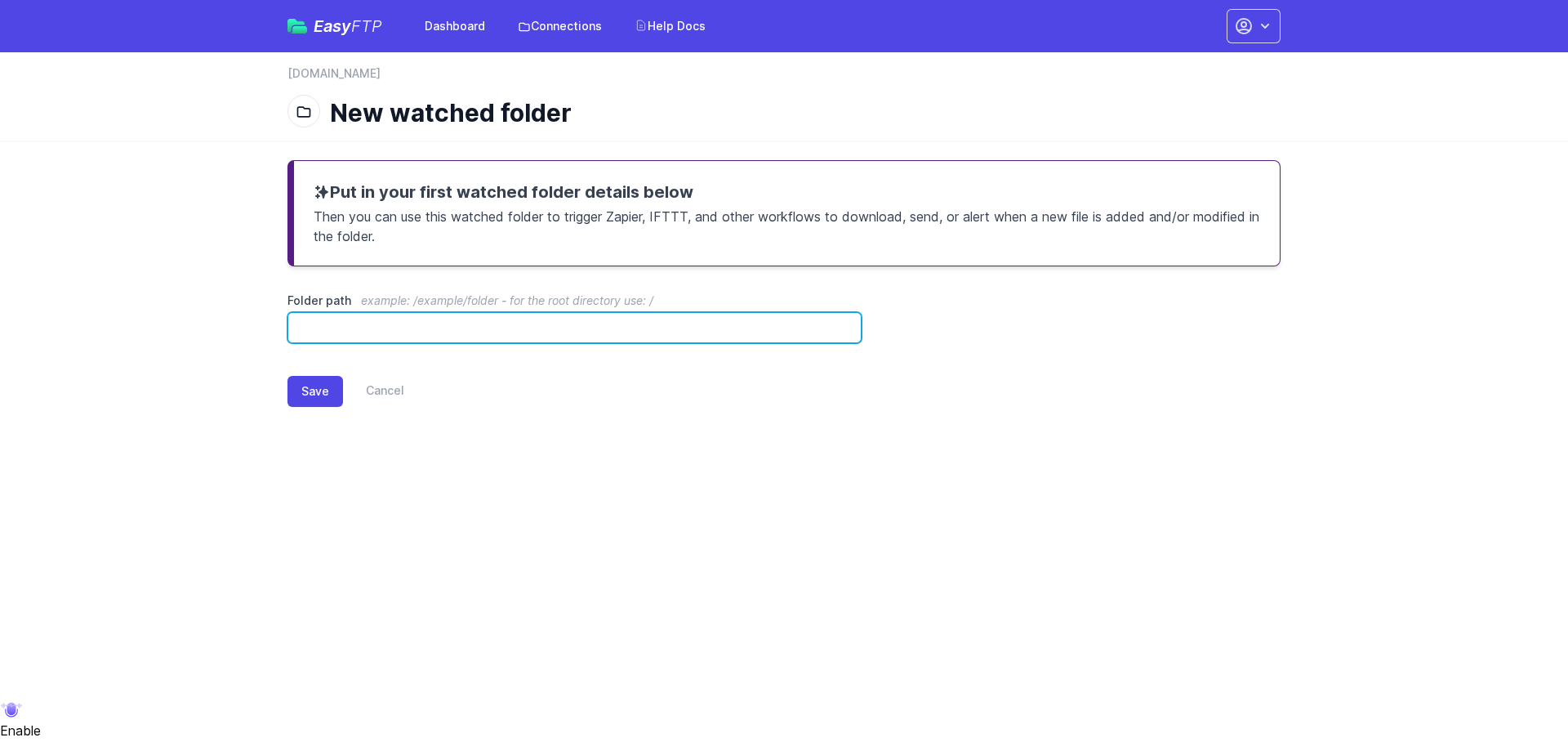
drag, startPoint x: 585, startPoint y: 340, endPoint x: 593, endPoint y: 368, distance: 29.1
click at [584, 340] on input "Folder path example: /example/folder - for the root directory use: /" at bounding box center [574, 327] width 574 height 31
type input "**********"
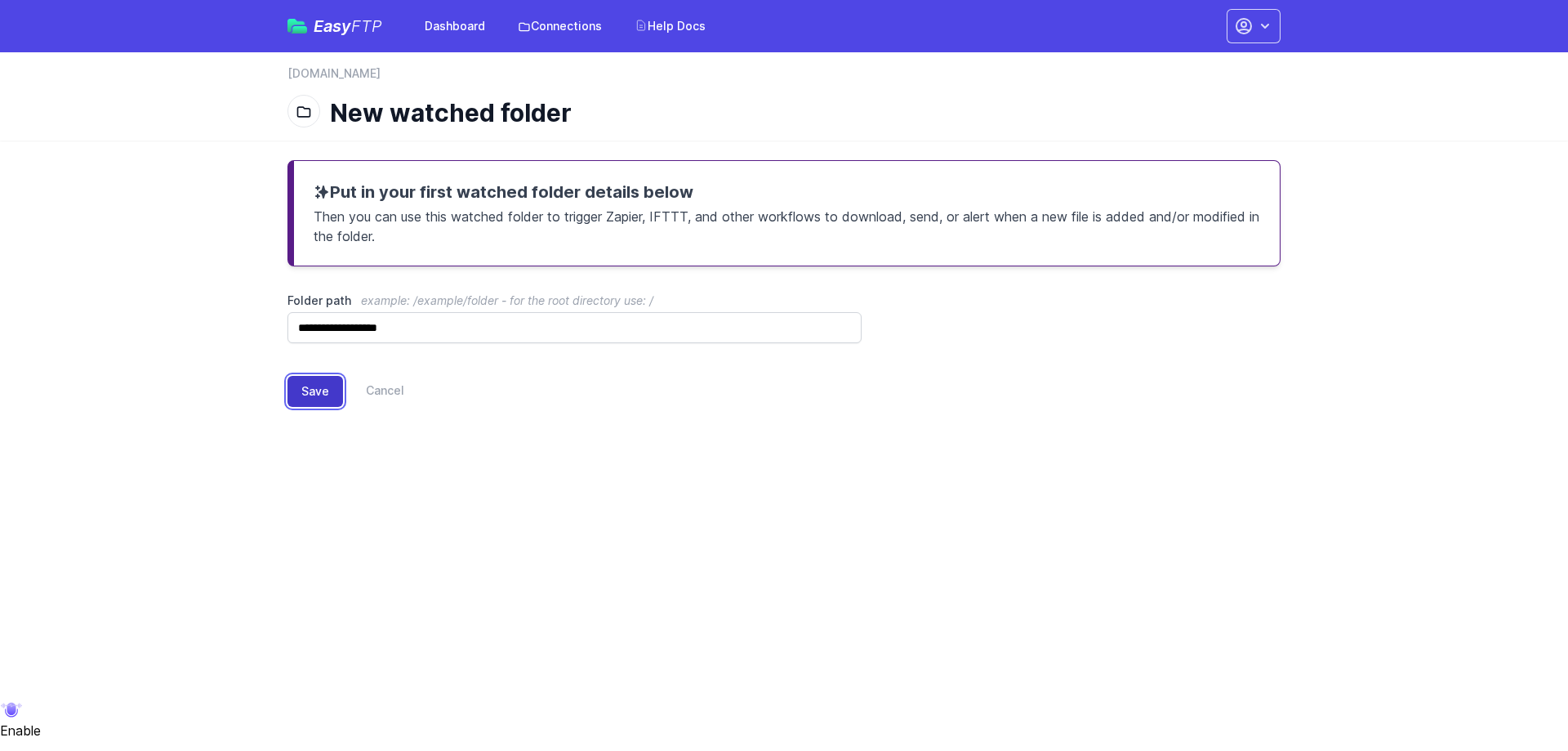
click at [304, 399] on button "Save" at bounding box center [315, 391] width 56 height 31
